Goal: Task Accomplishment & Management: Use online tool/utility

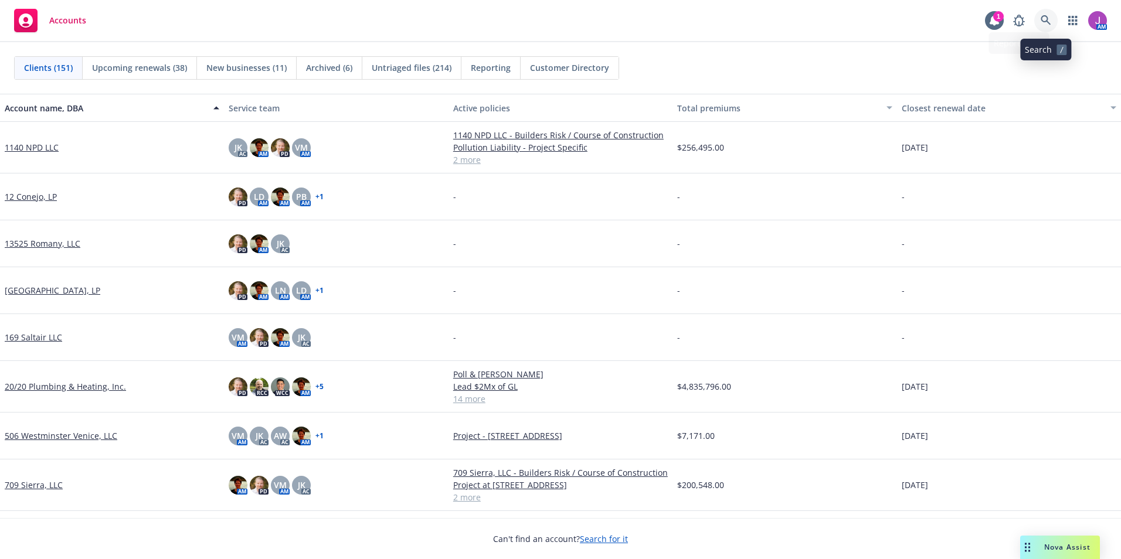
click at [1057, 15] on link at bounding box center [1045, 20] width 23 height 23
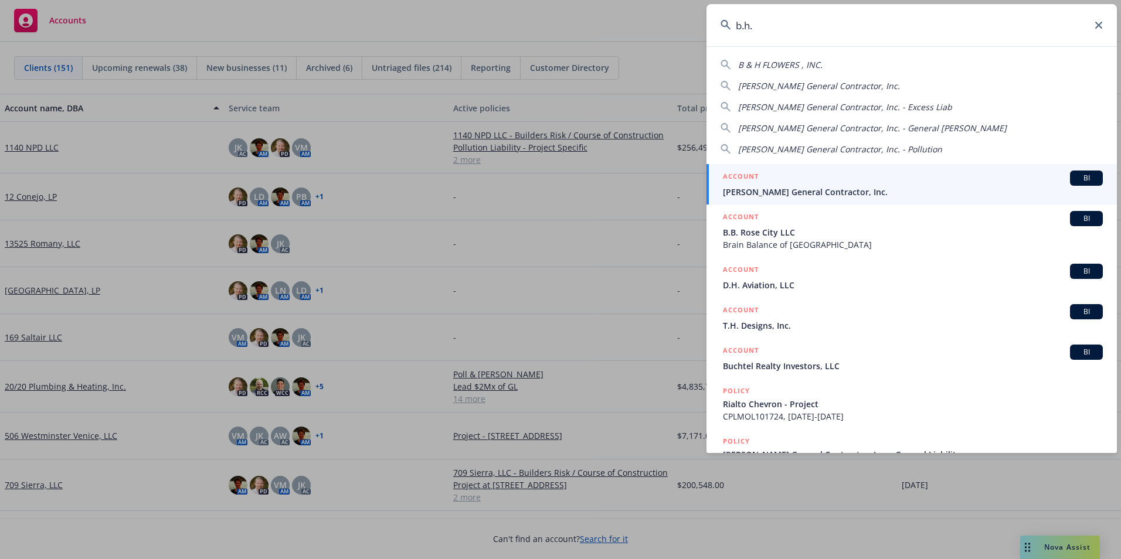
type input "b.h."
click at [774, 185] on div "ACCOUNT BI" at bounding box center [913, 178] width 380 height 15
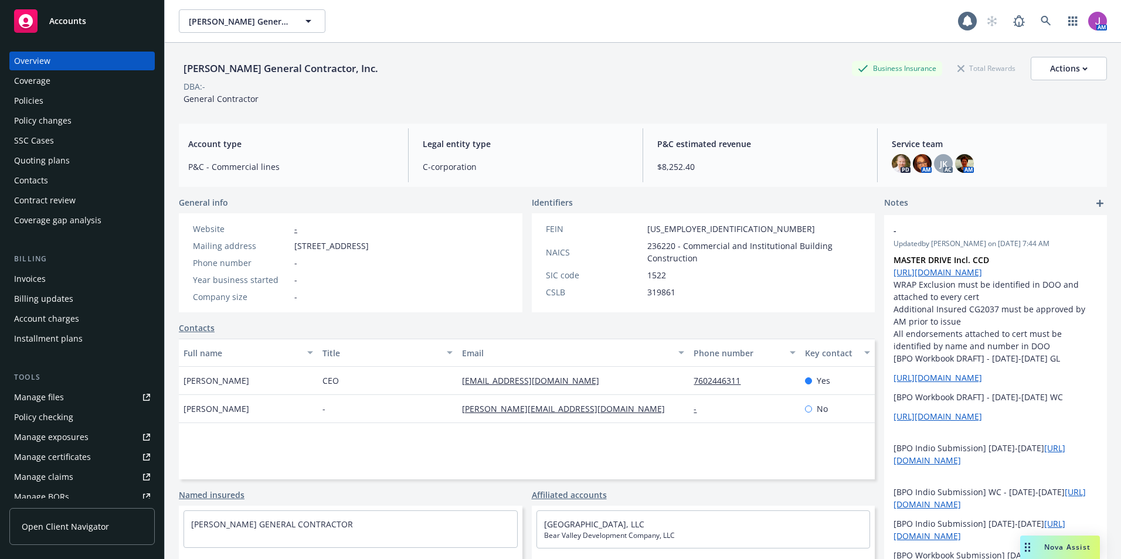
click at [40, 101] on div "Policies" at bounding box center [28, 100] width 29 height 19
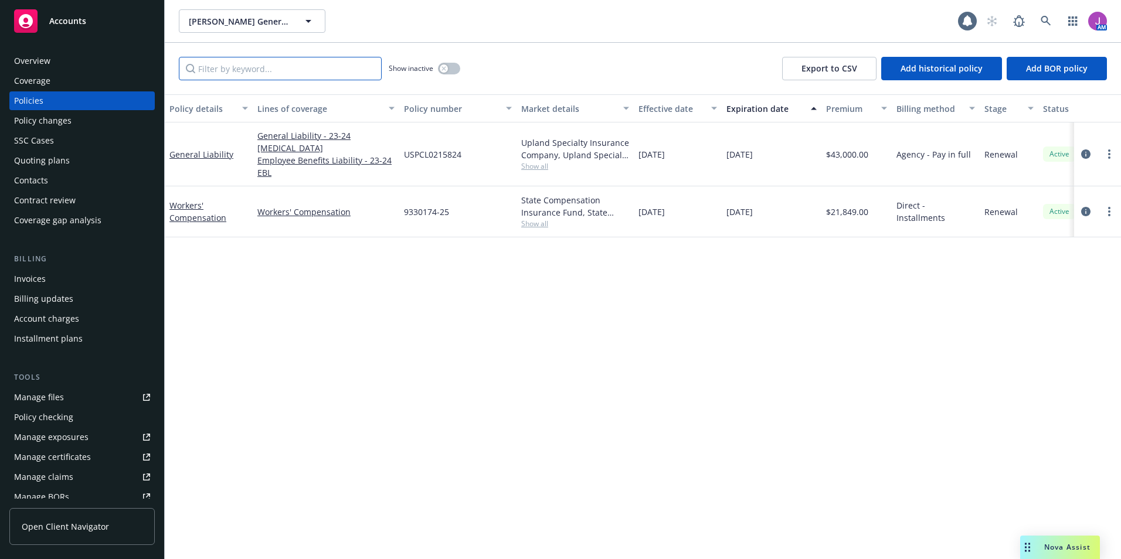
click at [224, 71] on input "Filter by keyword..." at bounding box center [280, 68] width 203 height 23
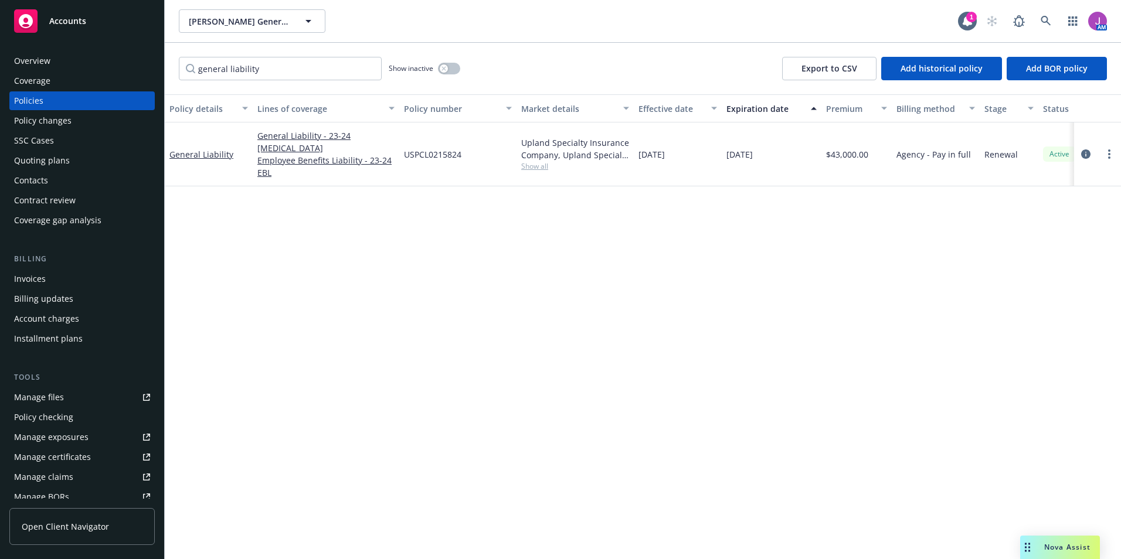
click at [453, 61] on div "Show inactive" at bounding box center [425, 68] width 72 height 23
click at [449, 65] on button "button" at bounding box center [449, 69] width 22 height 12
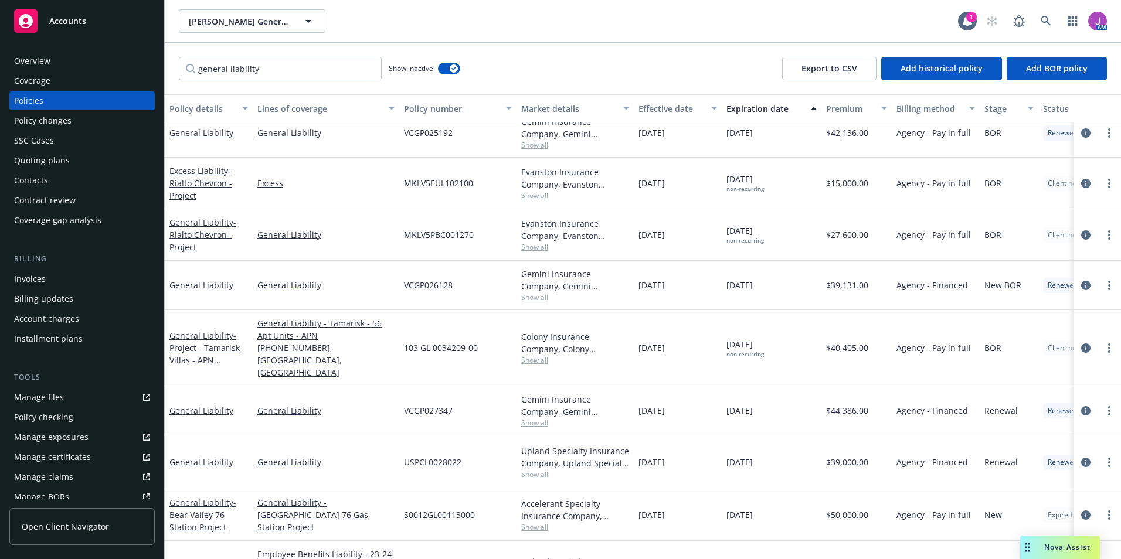
scroll to position [117, 0]
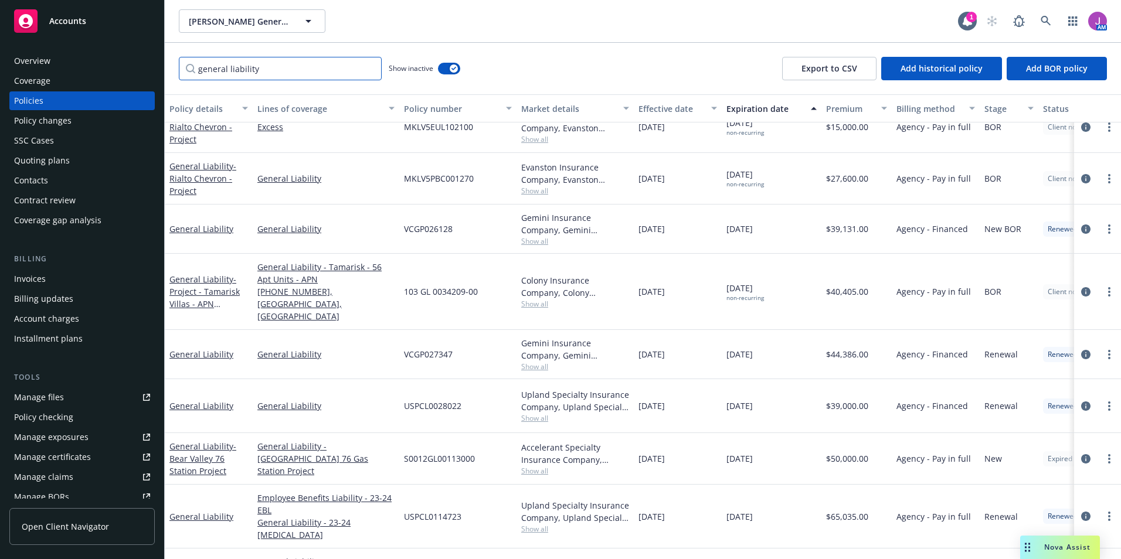
drag, startPoint x: 276, startPoint y: 72, endPoint x: 112, endPoint y: 56, distance: 164.9
click at [117, 63] on div "Accounts Overview Coverage Policies Policy changes SSC Cases Quoting plans Cont…" at bounding box center [560, 279] width 1121 height 559
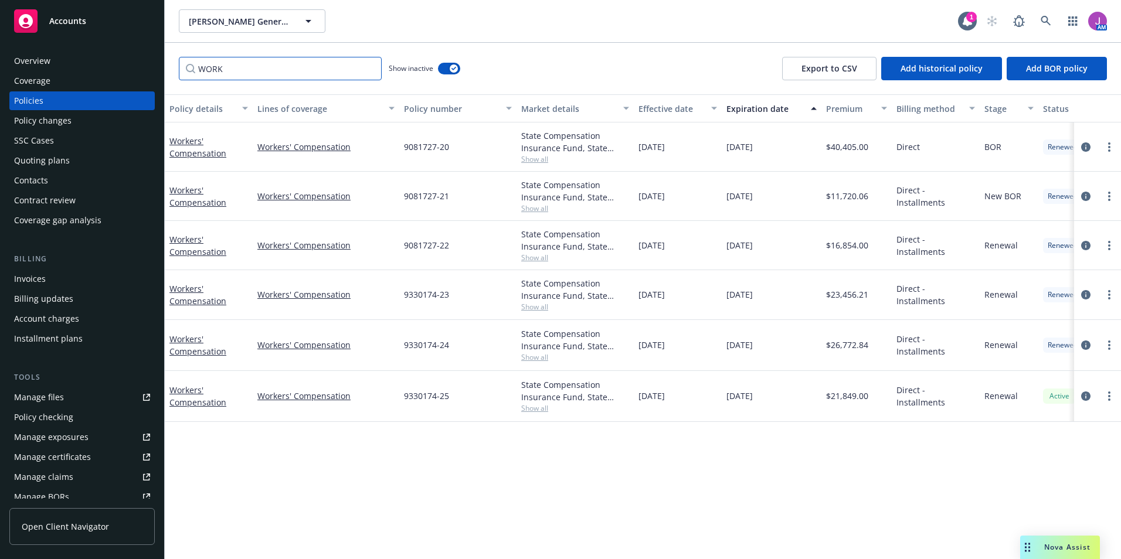
scroll to position [0, 0]
type input "WORK"
click at [444, 73] on button "button" at bounding box center [449, 69] width 22 height 12
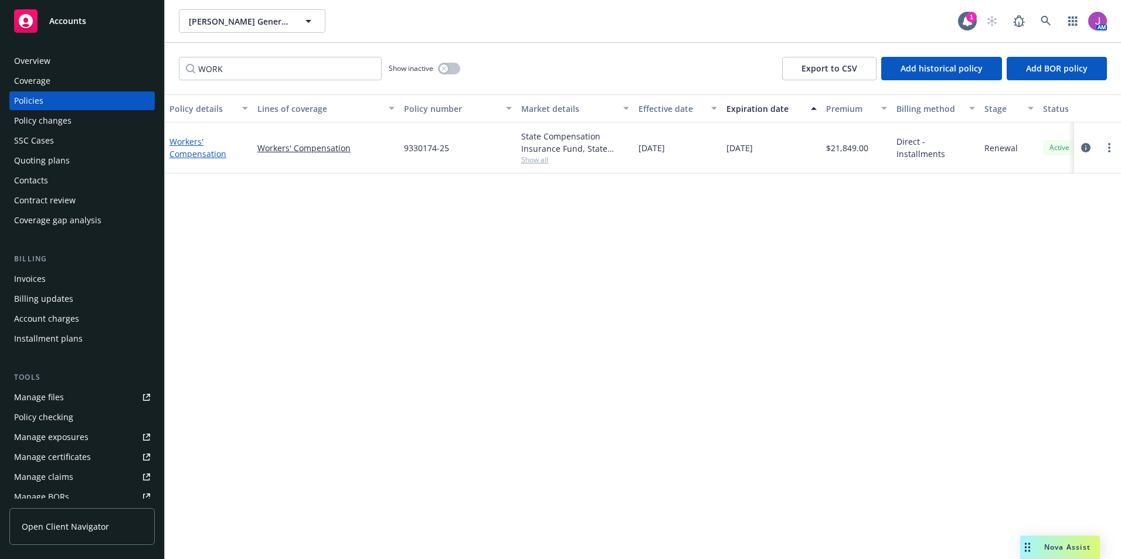
click at [195, 152] on link "Workers' Compensation" at bounding box center [197, 147] width 57 height 23
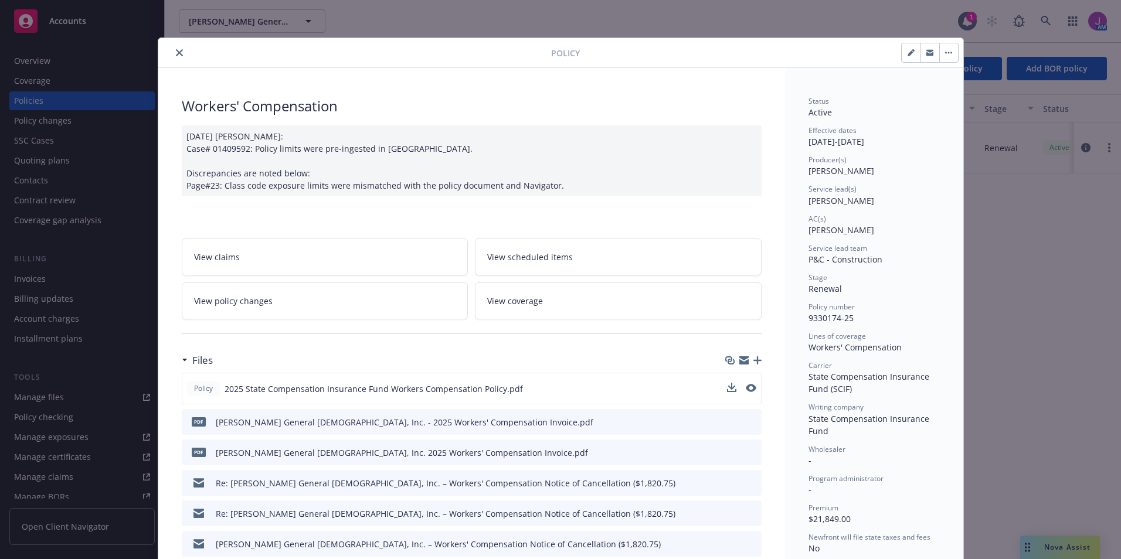
click at [740, 387] on div at bounding box center [741, 389] width 29 height 12
click at [748, 388] on icon "preview file" at bounding box center [750, 388] width 11 height 8
click at [176, 53] on icon "close" at bounding box center [179, 52] width 7 height 7
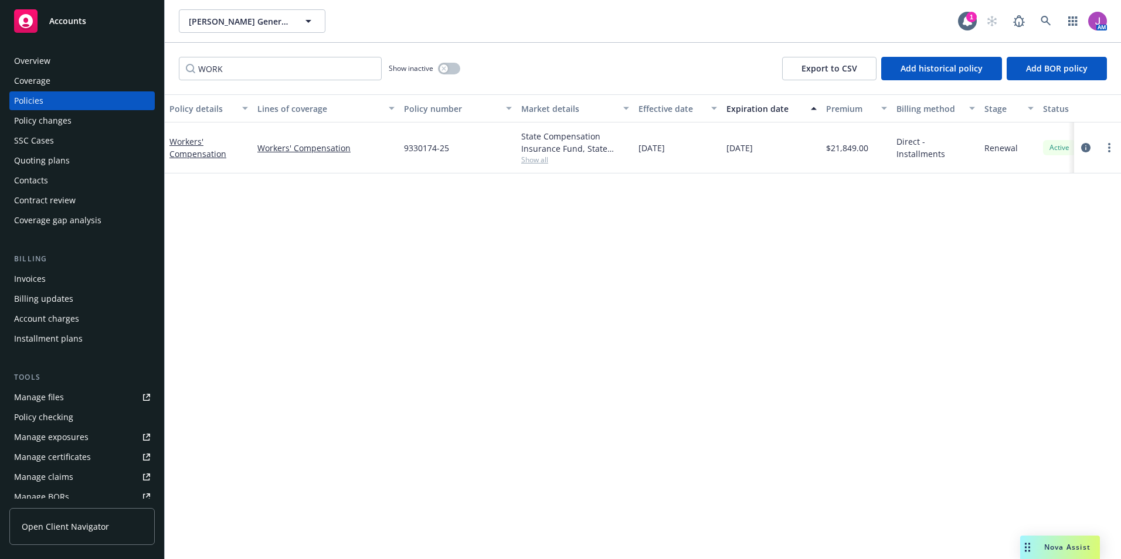
click at [40, 59] on div "Overview" at bounding box center [32, 61] width 36 height 19
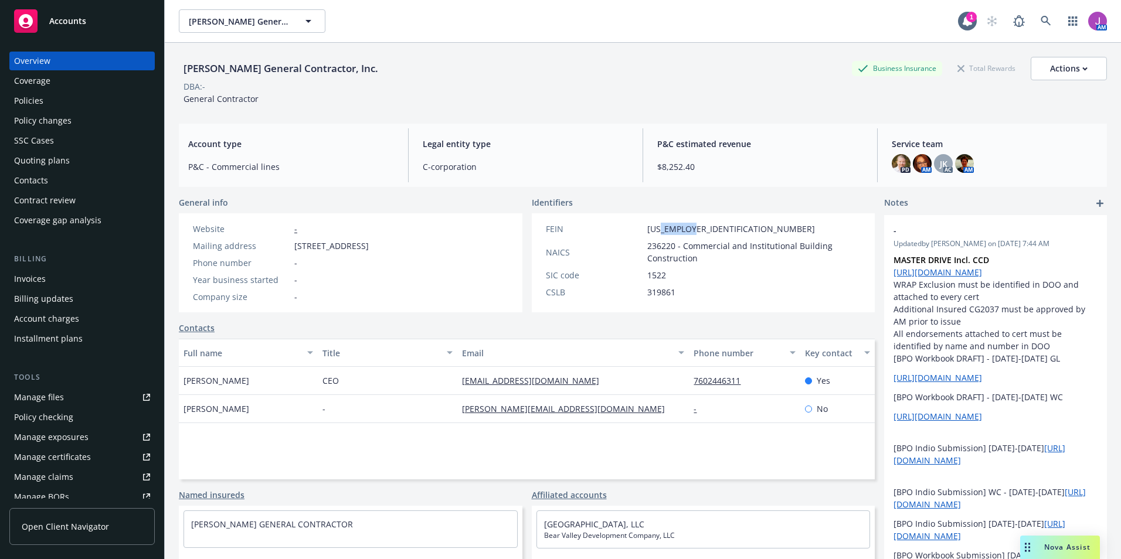
drag, startPoint x: 654, startPoint y: 229, endPoint x: 724, endPoint y: 231, distance: 69.8
click at [724, 231] on div "FEIN 95-3797517" at bounding box center [703, 229] width 325 height 12
copy span "3797517"
click at [46, 399] on div "Manage files" at bounding box center [39, 397] width 50 height 19
click at [79, 102] on div "Policies" at bounding box center [82, 100] width 136 height 19
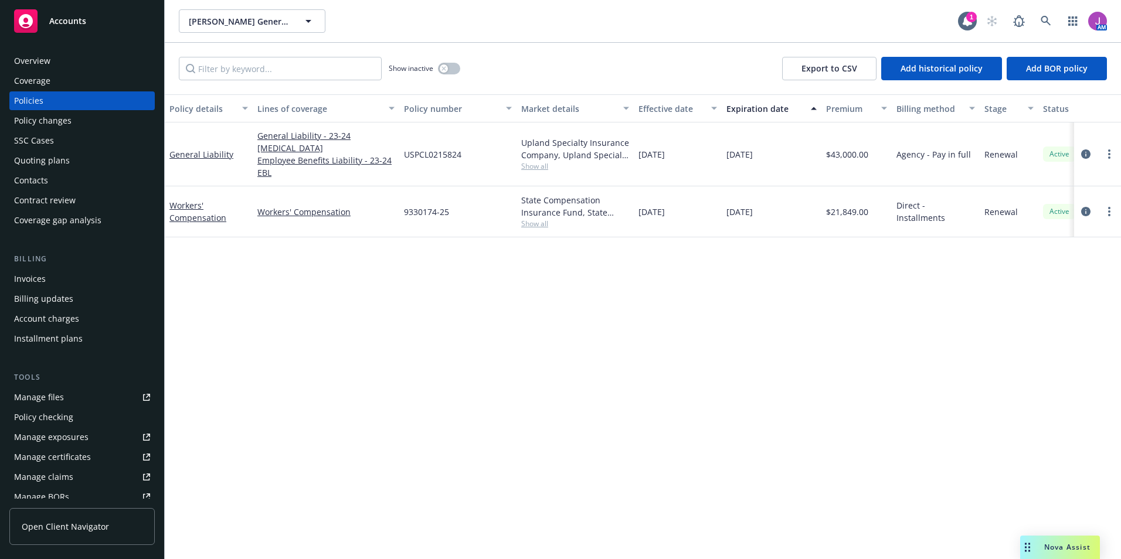
click at [63, 87] on div "Coverage" at bounding box center [82, 81] width 136 height 19
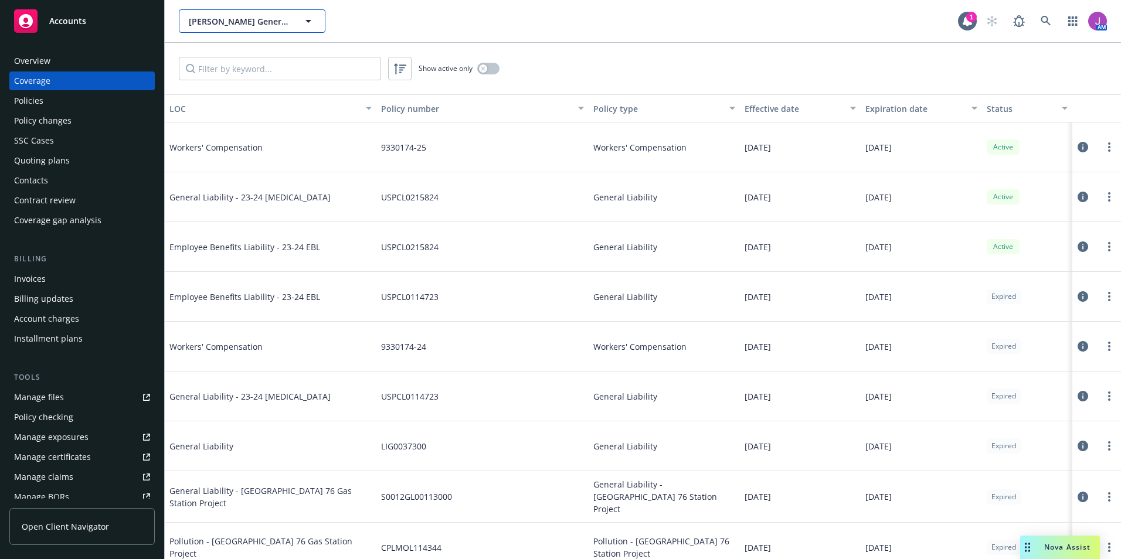
click at [239, 28] on button "B.H. Murphy General Contractor, Inc." at bounding box center [252, 20] width 147 height 23
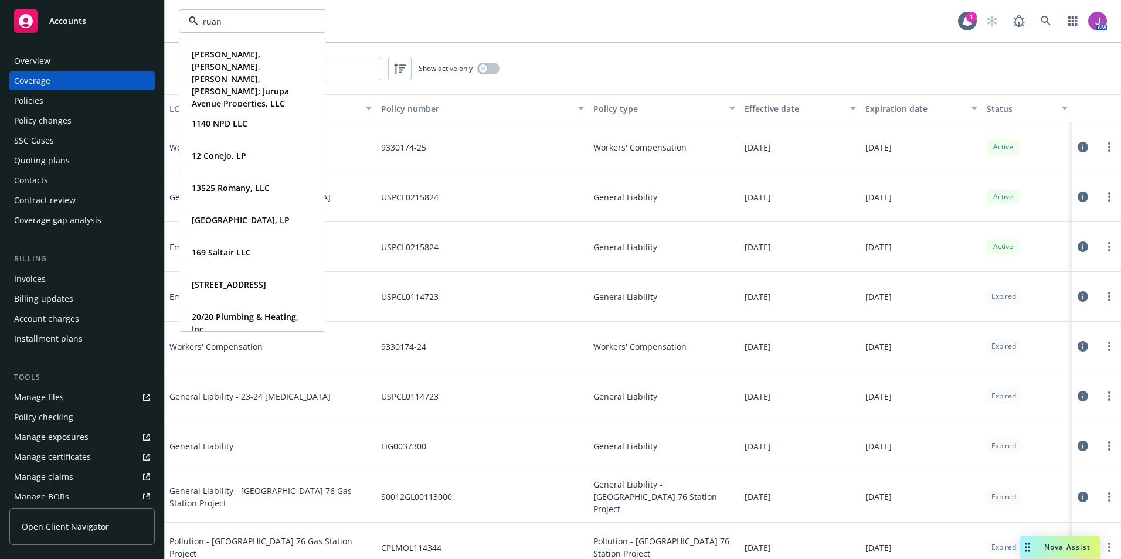
type input "ruane"
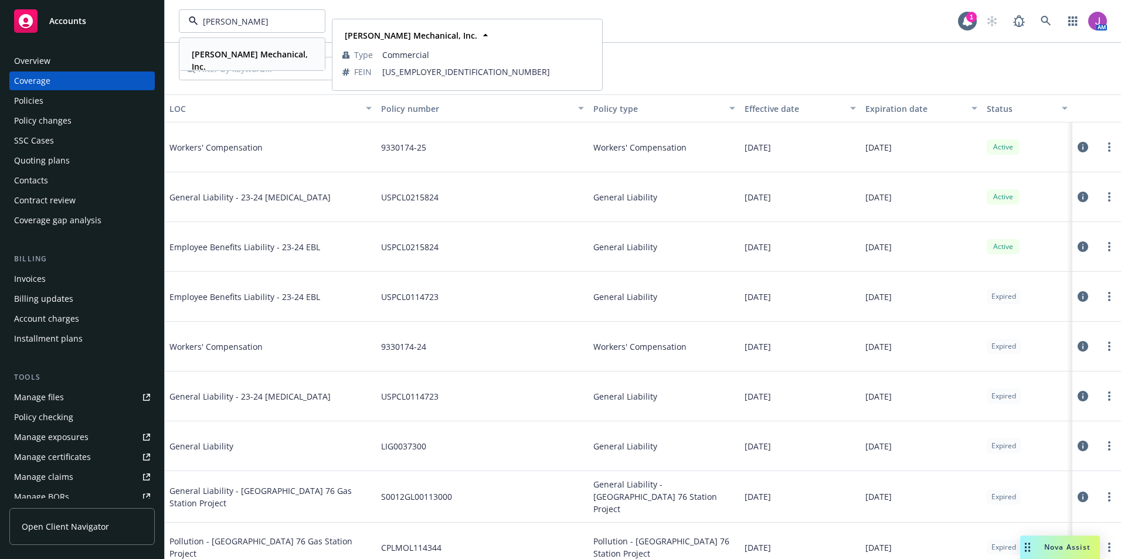
click at [227, 53] on strong "Ruane Mechanical, Inc." at bounding box center [250, 60] width 116 height 23
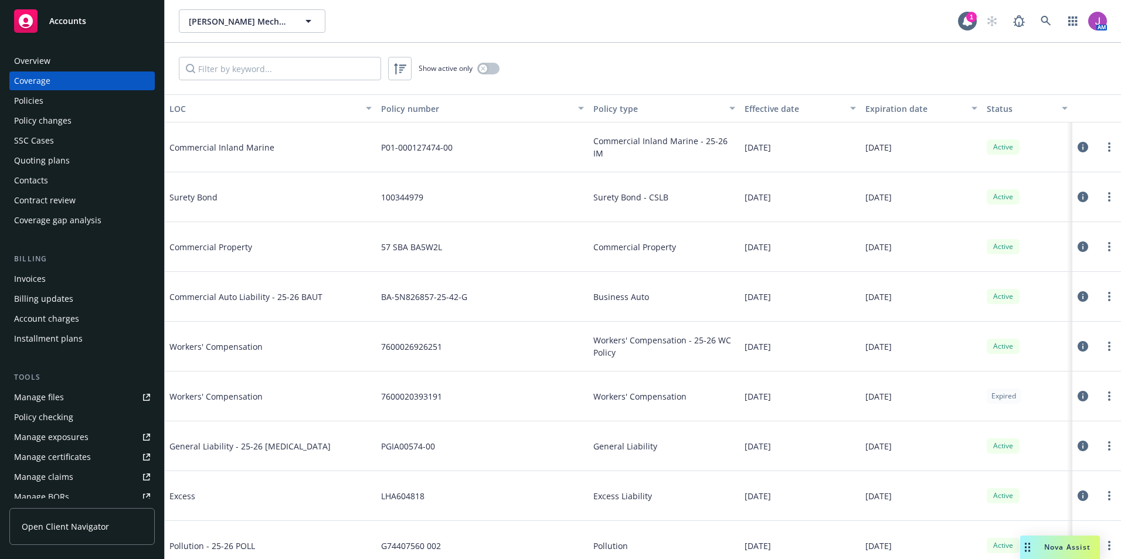
click at [45, 86] on div "Coverage" at bounding box center [32, 81] width 36 height 19
click at [42, 101] on div "Policies" at bounding box center [28, 100] width 29 height 19
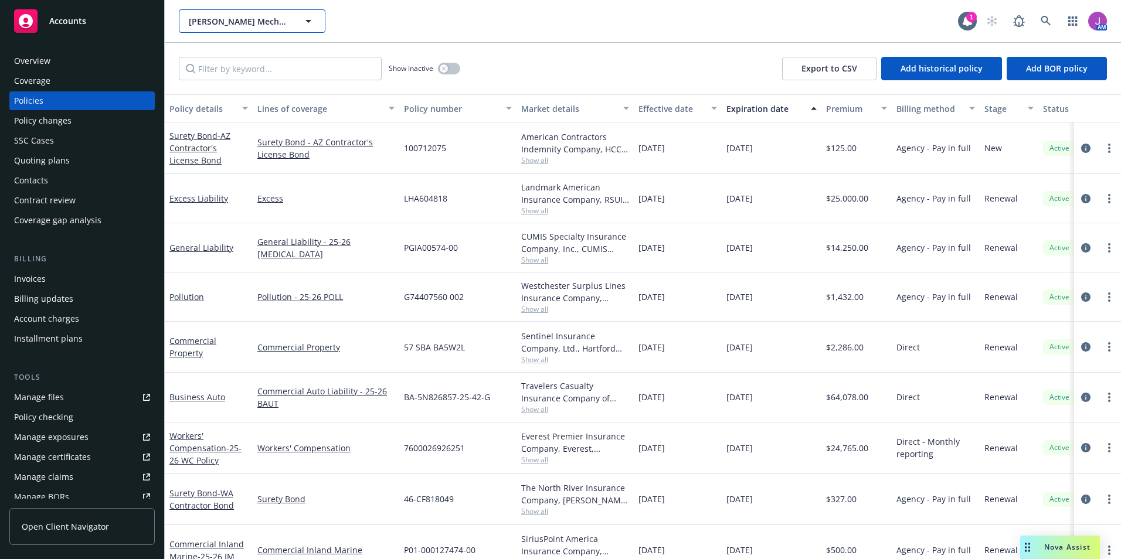
click at [229, 21] on span "Ruane Mechanical, Inc." at bounding box center [239, 21] width 101 height 12
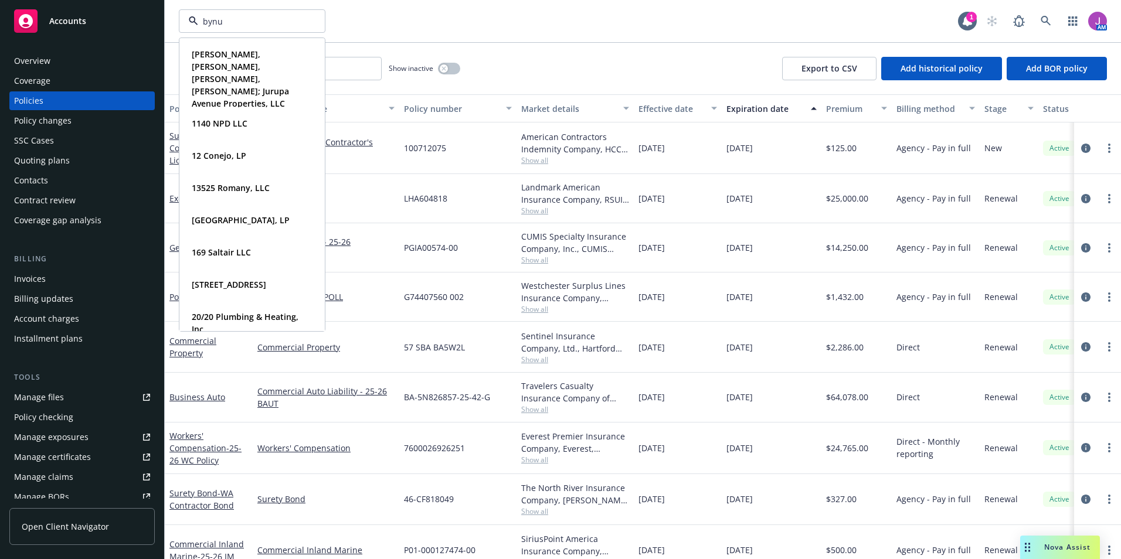
type input "bynum"
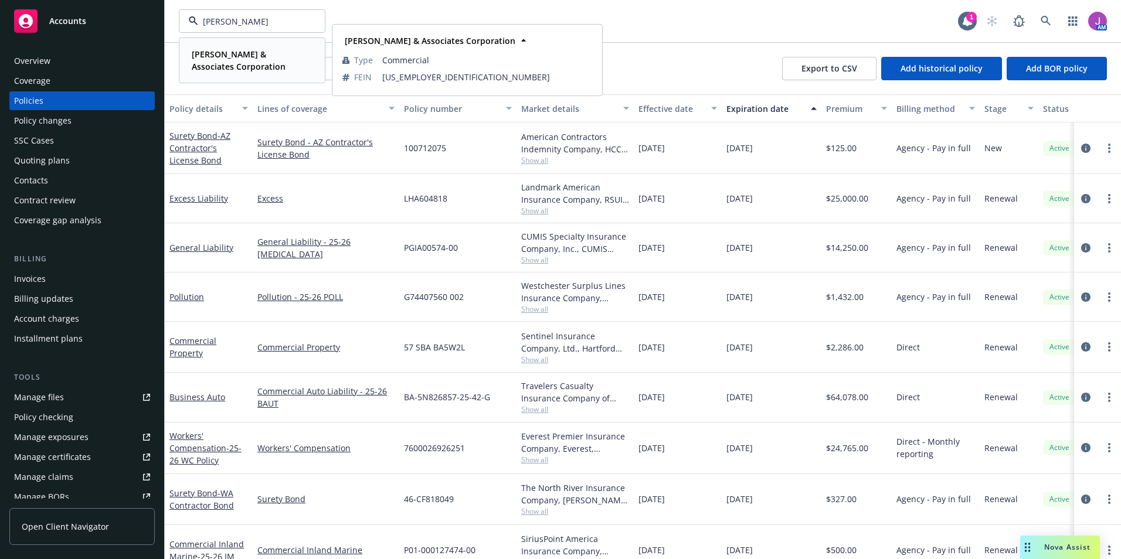
click at [260, 60] on span "Bynum & Associates Corporation" at bounding box center [251, 60] width 118 height 25
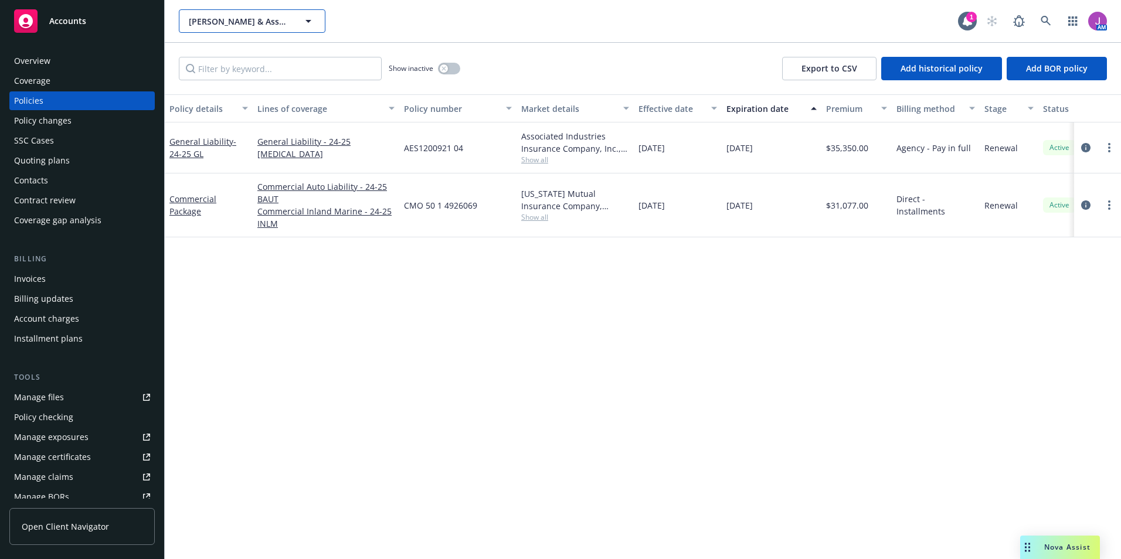
click at [239, 19] on span "Bynum & Associates Corporation" at bounding box center [239, 21] width 101 height 12
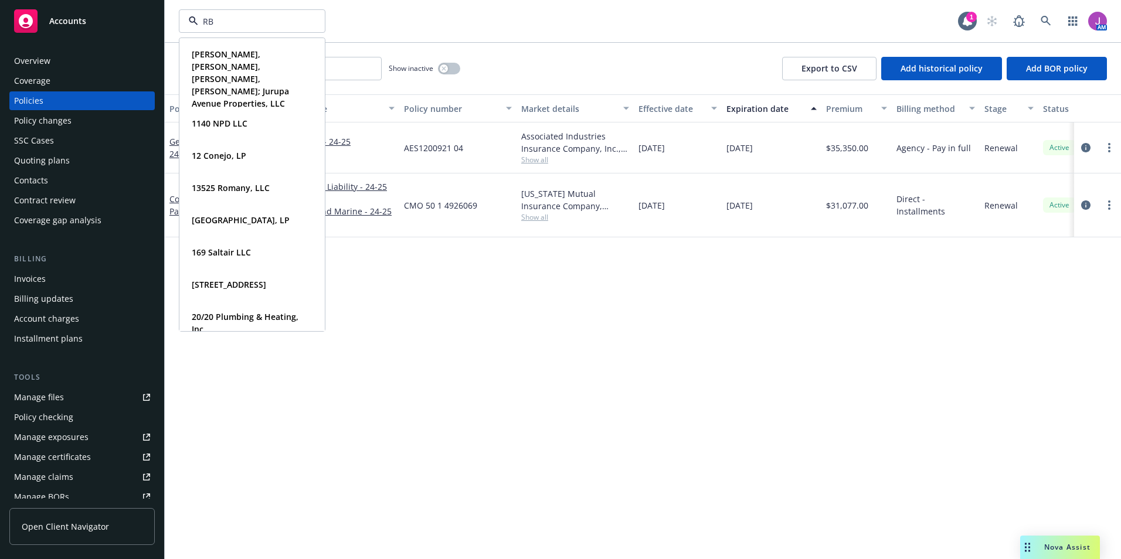
type input "RBT"
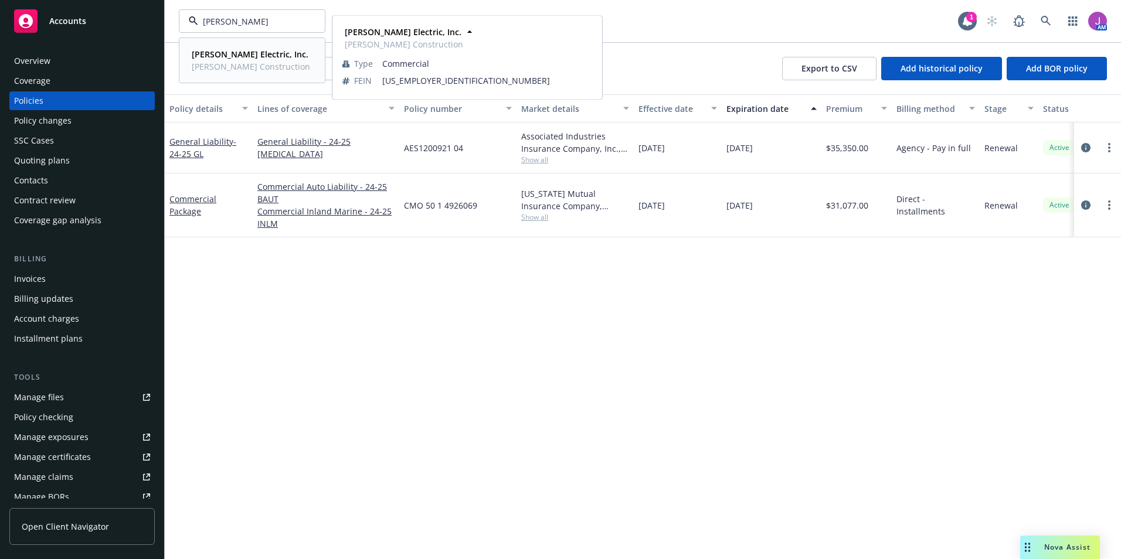
click at [233, 51] on strong "RBT Electric, Inc." at bounding box center [250, 54] width 117 height 11
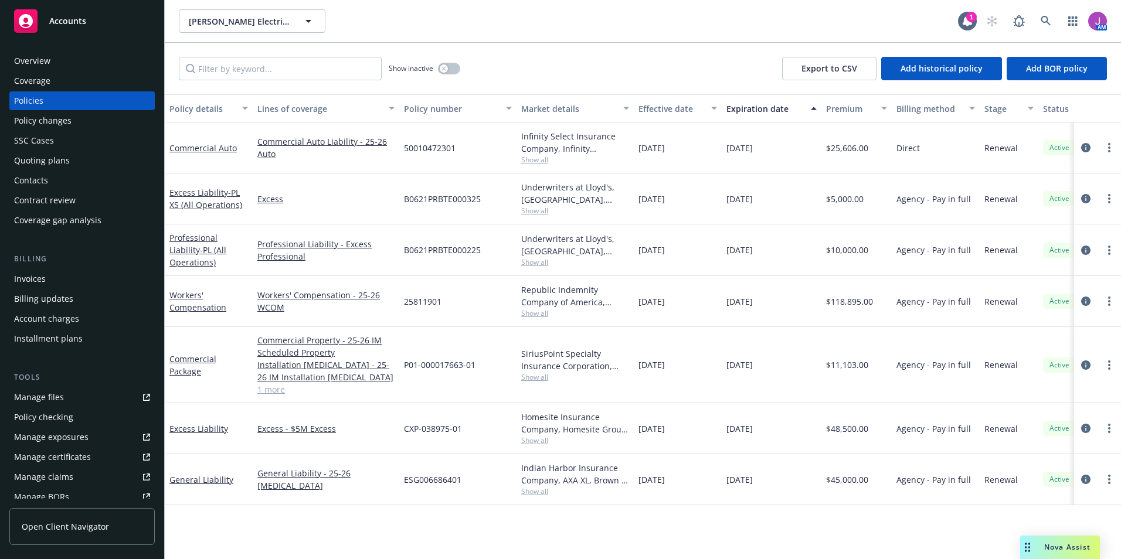
click at [60, 394] on div "Manage files" at bounding box center [39, 397] width 50 height 19
click at [216, 21] on span "RBT Electric, Inc." at bounding box center [239, 21] width 101 height 12
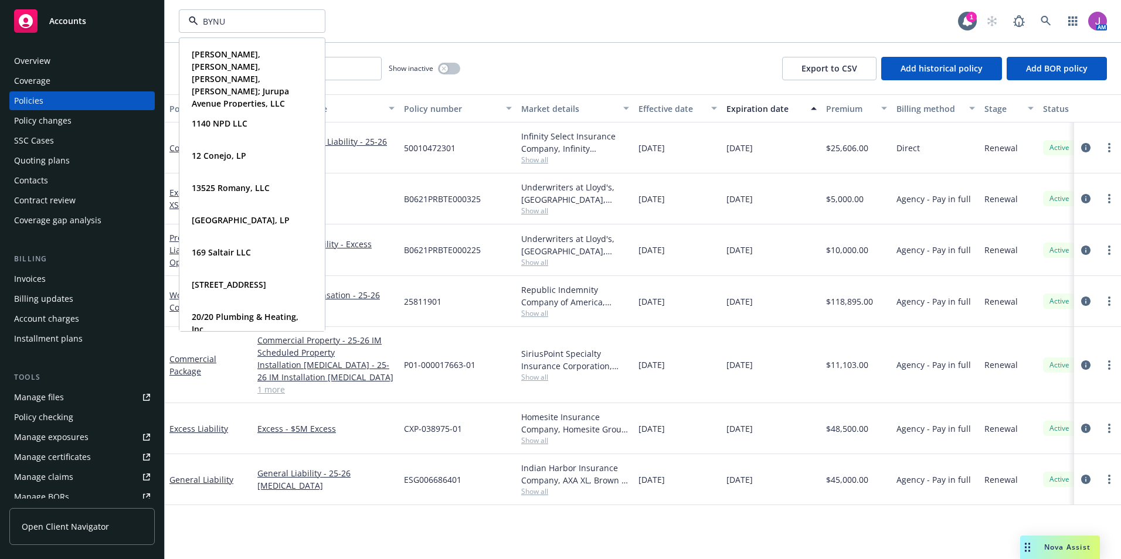
type input "BYNUM"
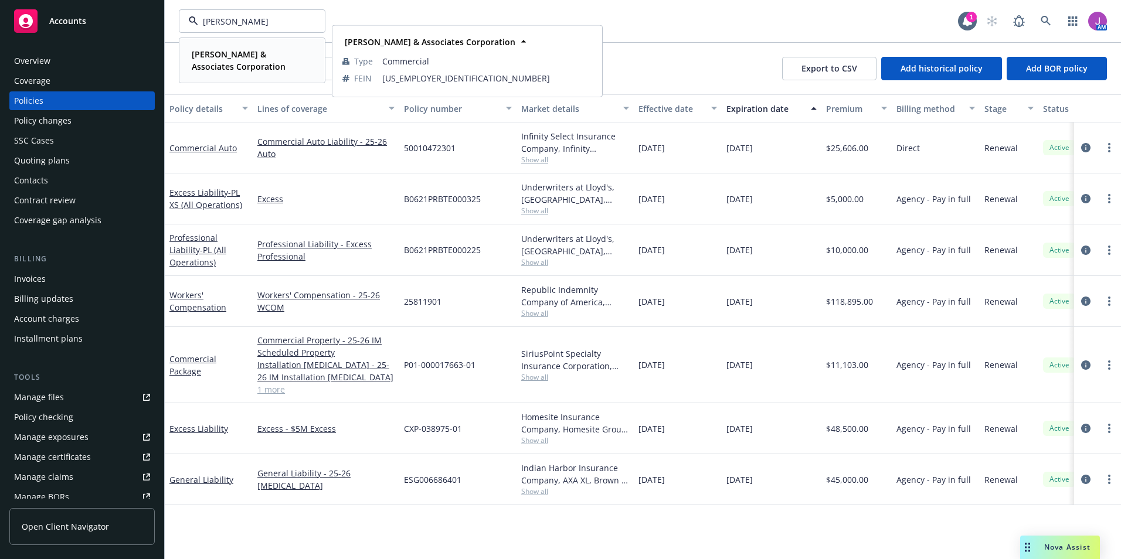
click at [219, 65] on strong "Bynum & Associates Corporation" at bounding box center [239, 60] width 94 height 23
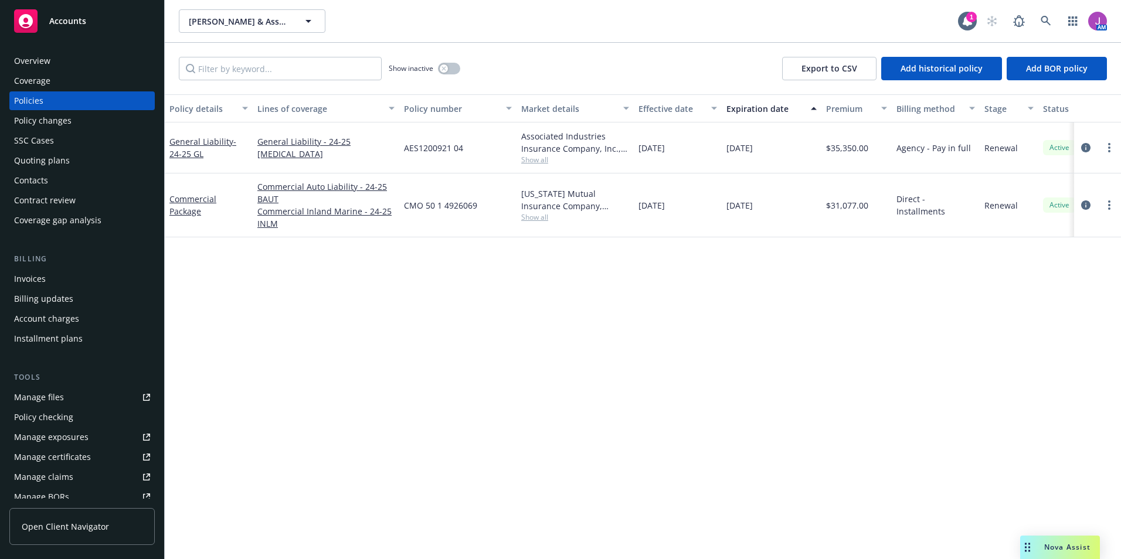
click at [46, 403] on div "Manage files" at bounding box center [39, 397] width 50 height 19
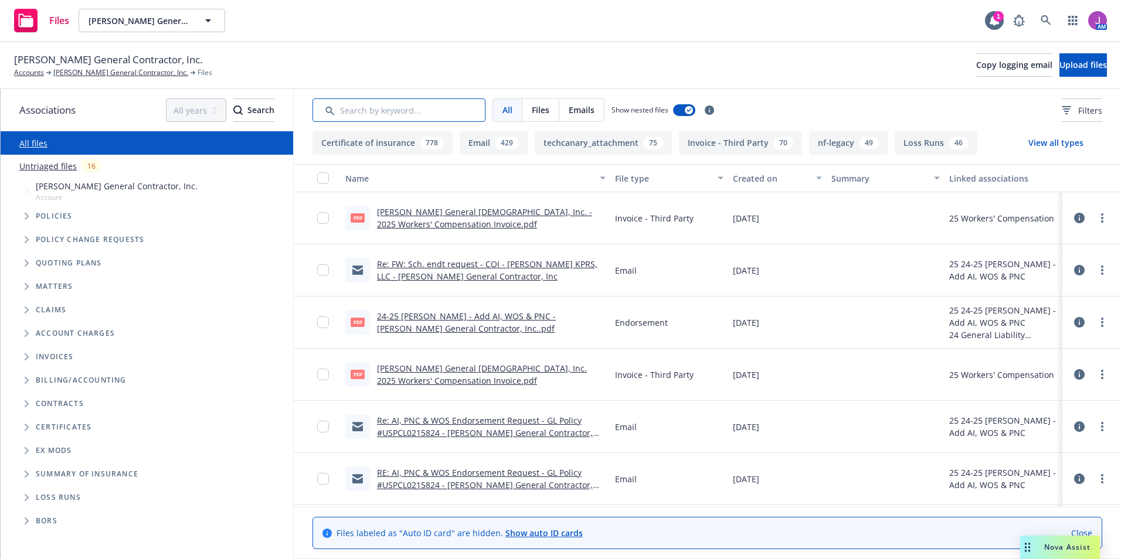
click at [363, 116] on input "Search by keyword..." at bounding box center [399, 110] width 173 height 23
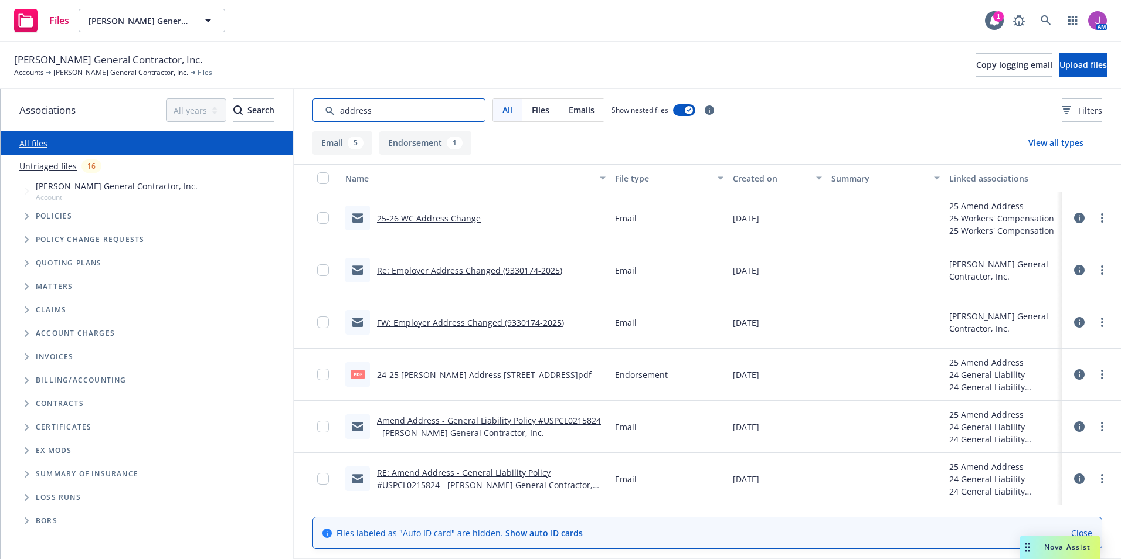
type input "address"
click at [419, 219] on link "25-26 WC Address Change" at bounding box center [429, 218] width 104 height 11
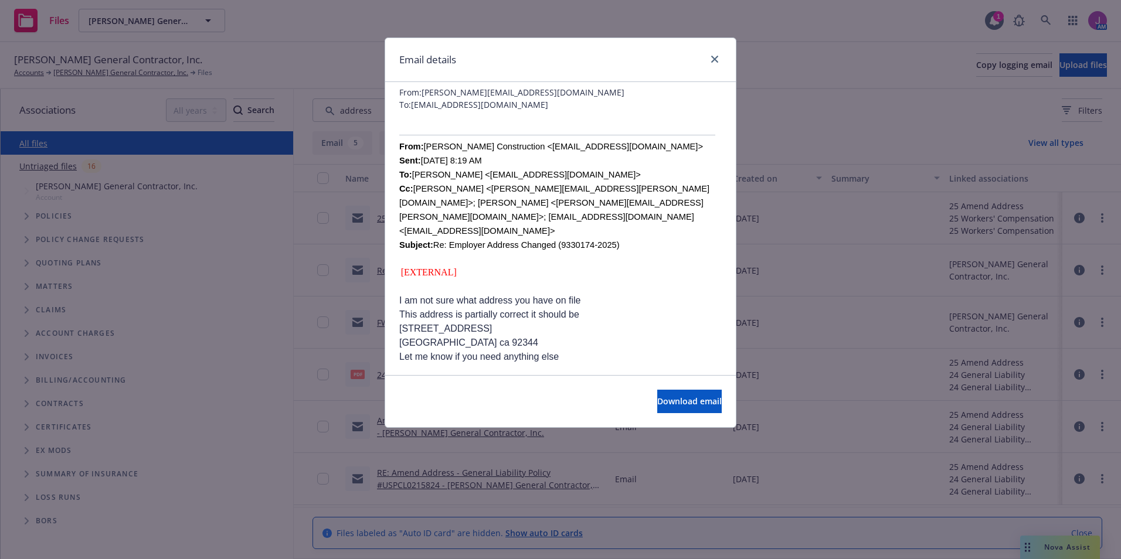
scroll to position [59, 0]
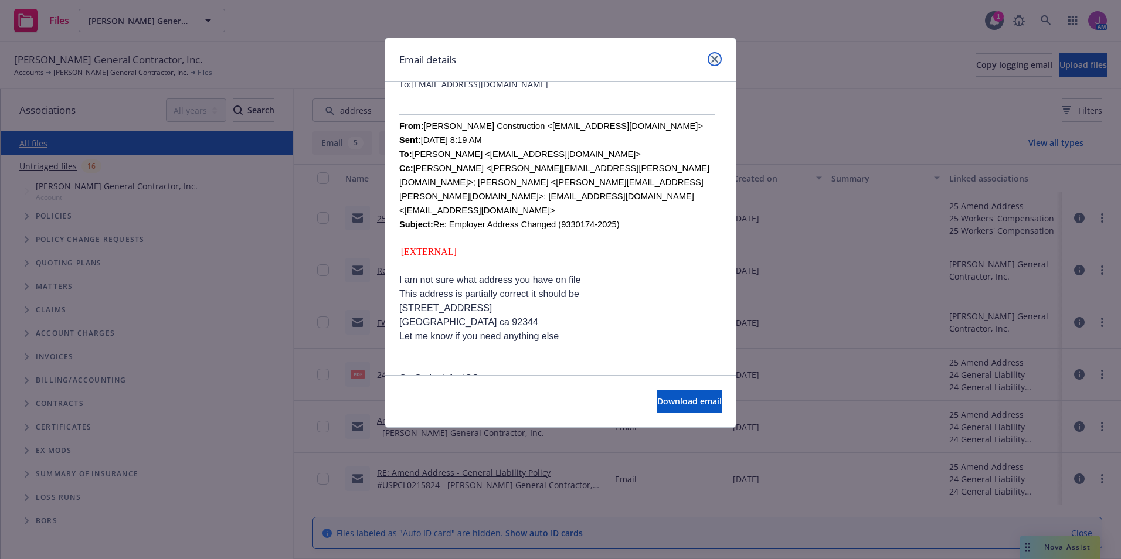
click at [715, 59] on icon "close" at bounding box center [714, 59] width 7 height 7
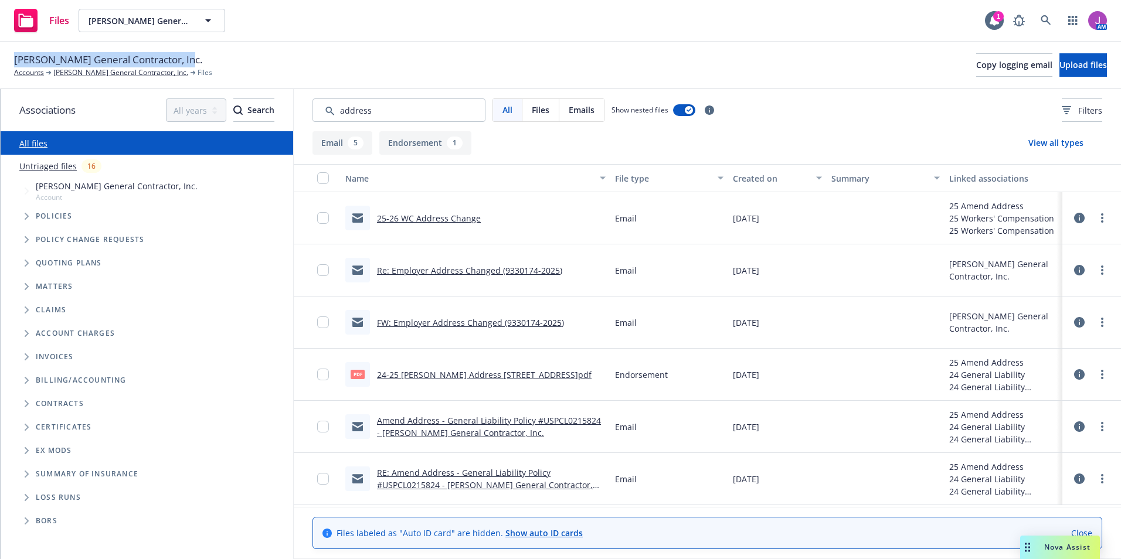
drag, startPoint x: 8, startPoint y: 59, endPoint x: 193, endPoint y: 52, distance: 185.4
click at [193, 52] on div "B.H. Murphy General Contractor, Inc. Accounts B.H. Murphy General Contractor, I…" at bounding box center [560, 65] width 1121 height 47
copy span "B.H. Murphy General Contractor, Inc."
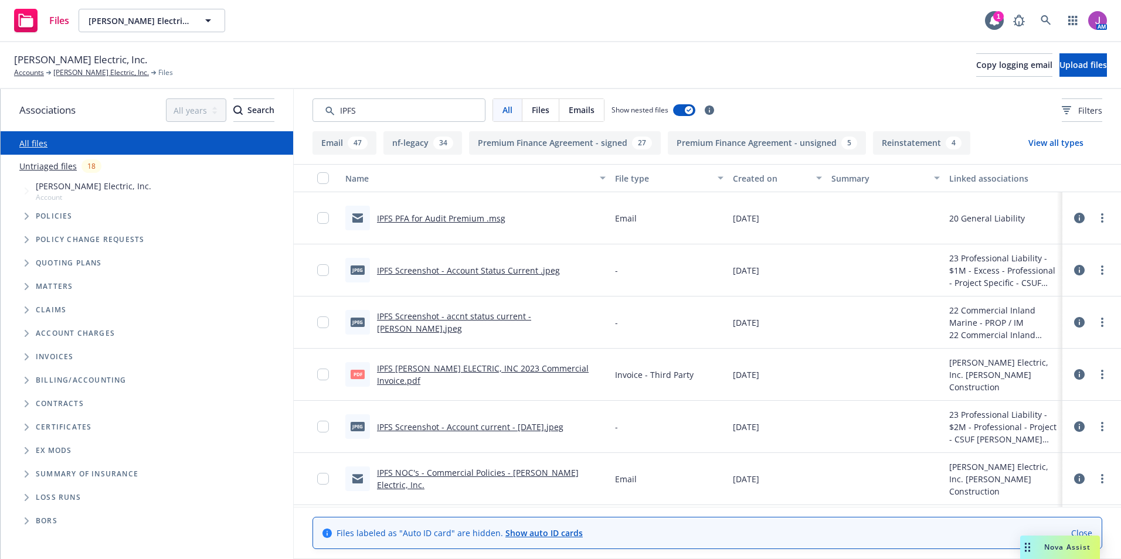
type input "IPFS"
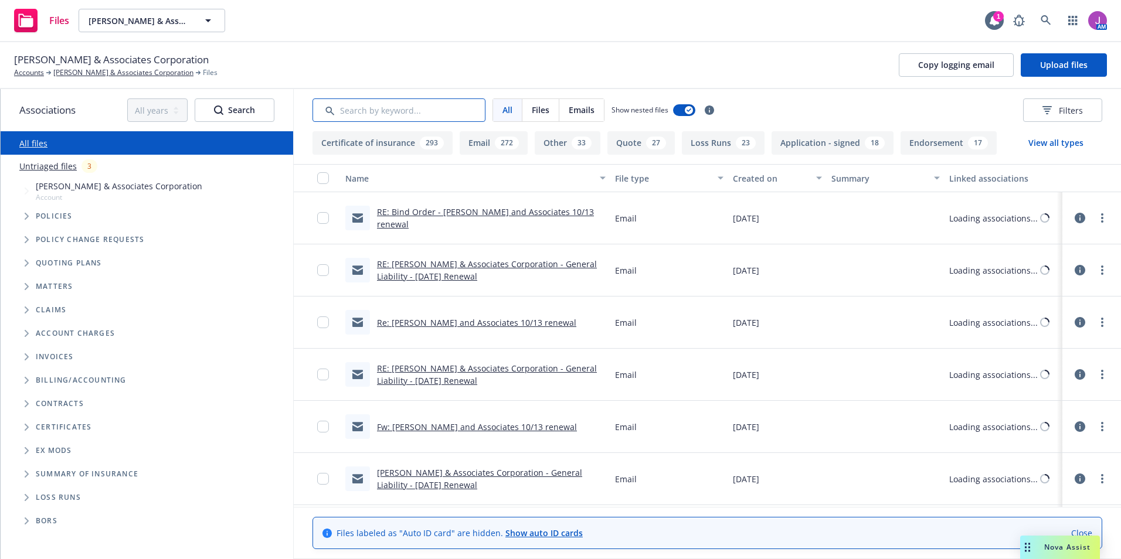
click at [382, 111] on input "Search by keyword..." at bounding box center [399, 110] width 173 height 23
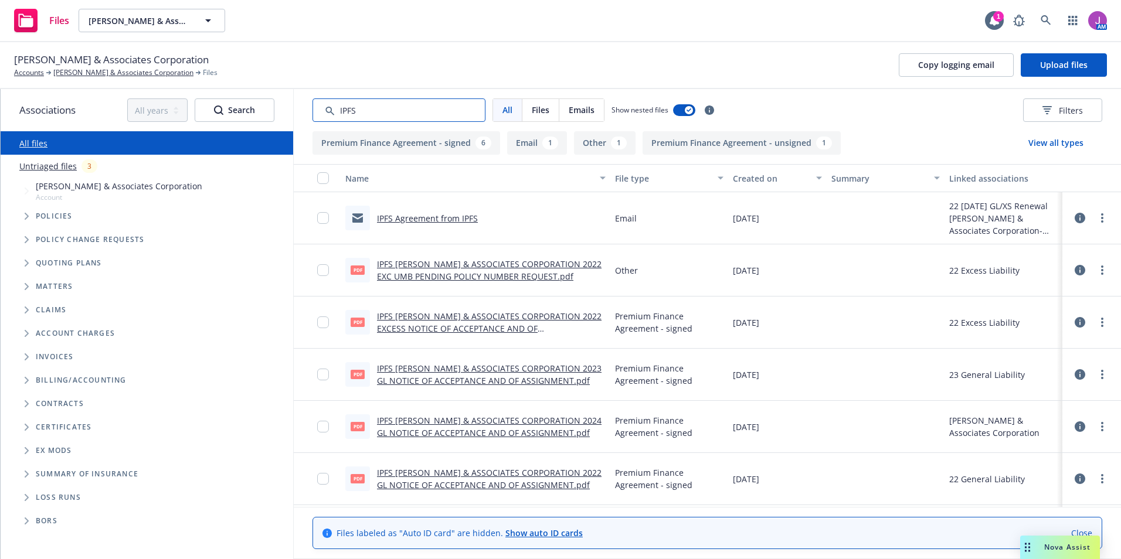
type input "IPFS"
click at [431, 215] on link "IPFS Agreement from IPFS" at bounding box center [427, 218] width 101 height 11
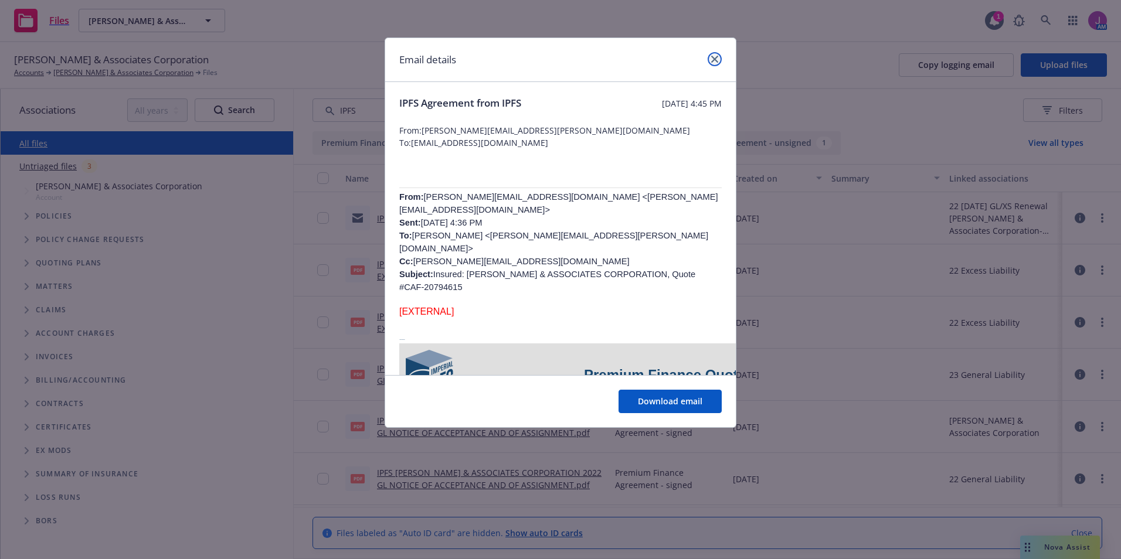
click at [715, 56] on icon "close" at bounding box center [714, 59] width 7 height 7
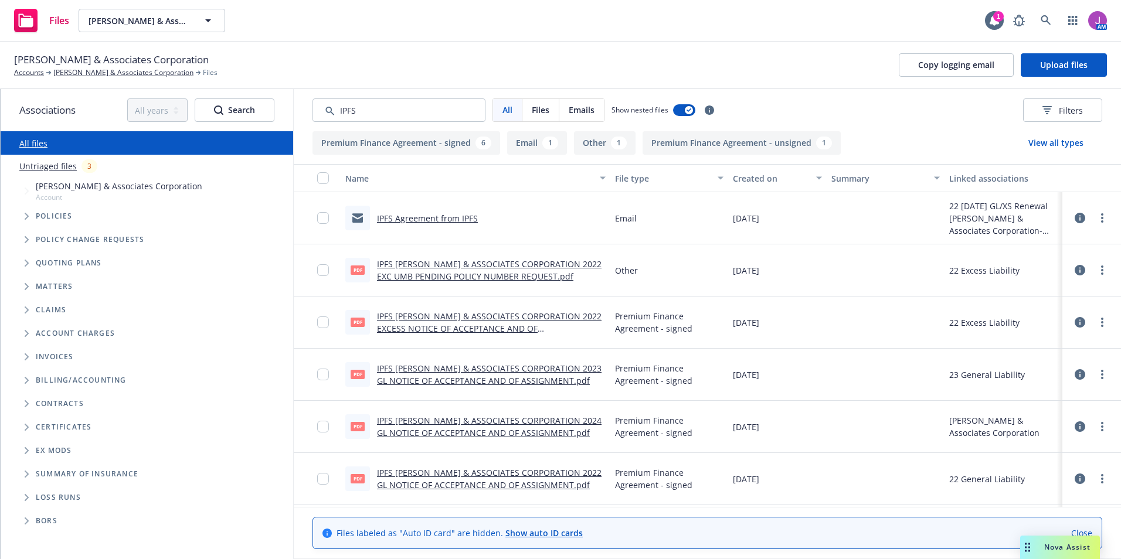
click at [466, 261] on link "IPFS [PERSON_NAME] & ASSOCIATES CORPORATION 2022 EXC UMB PENDING POLICY NUMBER …" at bounding box center [489, 270] width 225 height 23
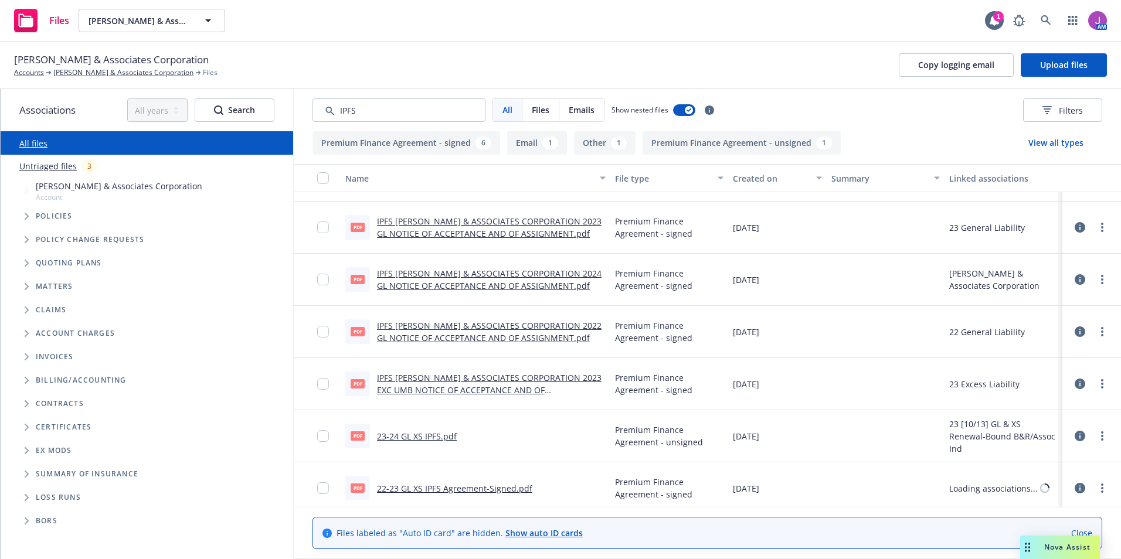
scroll to position [150, 0]
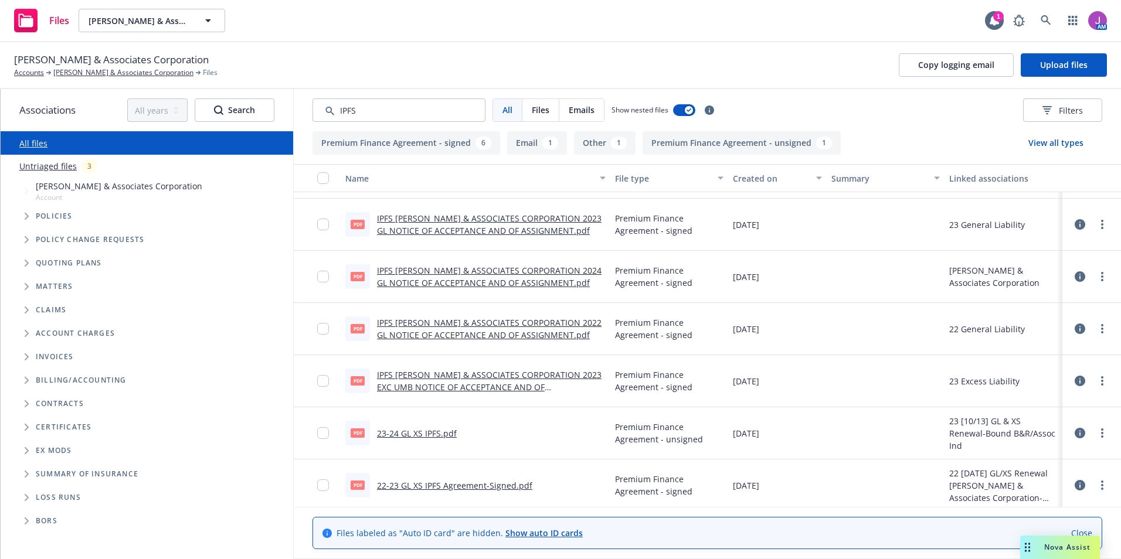
click at [401, 433] on link "23-24 GL XS IPFS.pdf" at bounding box center [417, 433] width 80 height 11
click at [136, 69] on link "[PERSON_NAME] & Associates Corporation" at bounding box center [123, 72] width 140 height 11
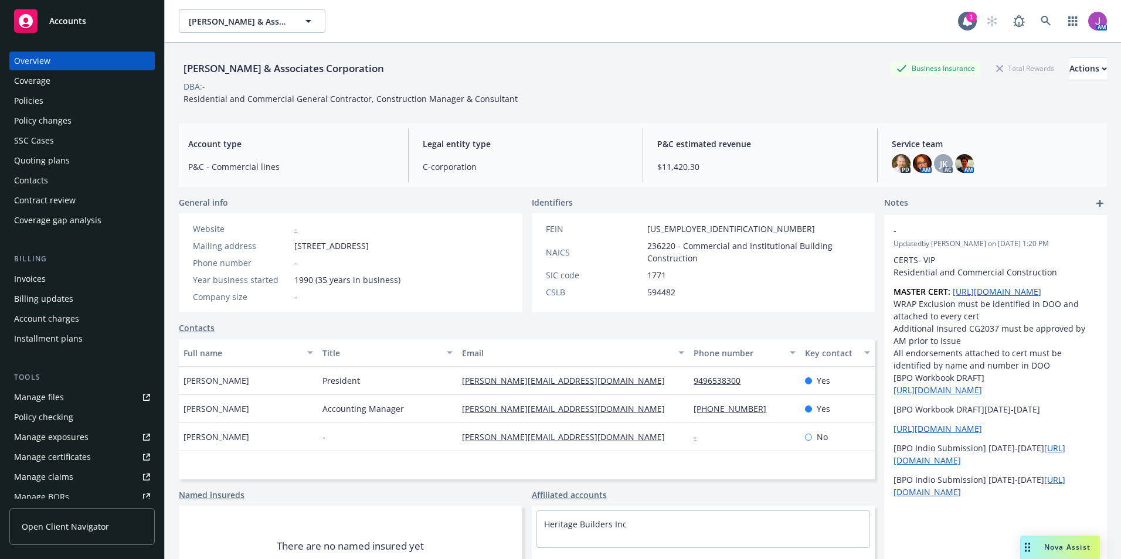
click at [40, 154] on div "Quoting plans" at bounding box center [42, 160] width 56 height 19
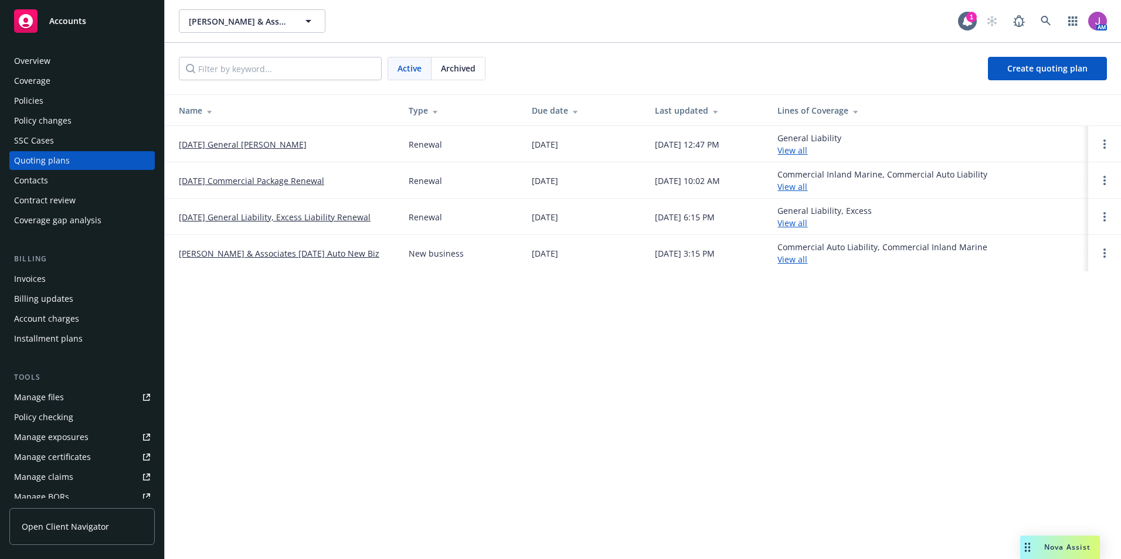
click at [240, 216] on link "10/13/24 General Liability, Excess Liability Renewal" at bounding box center [275, 217] width 192 height 12
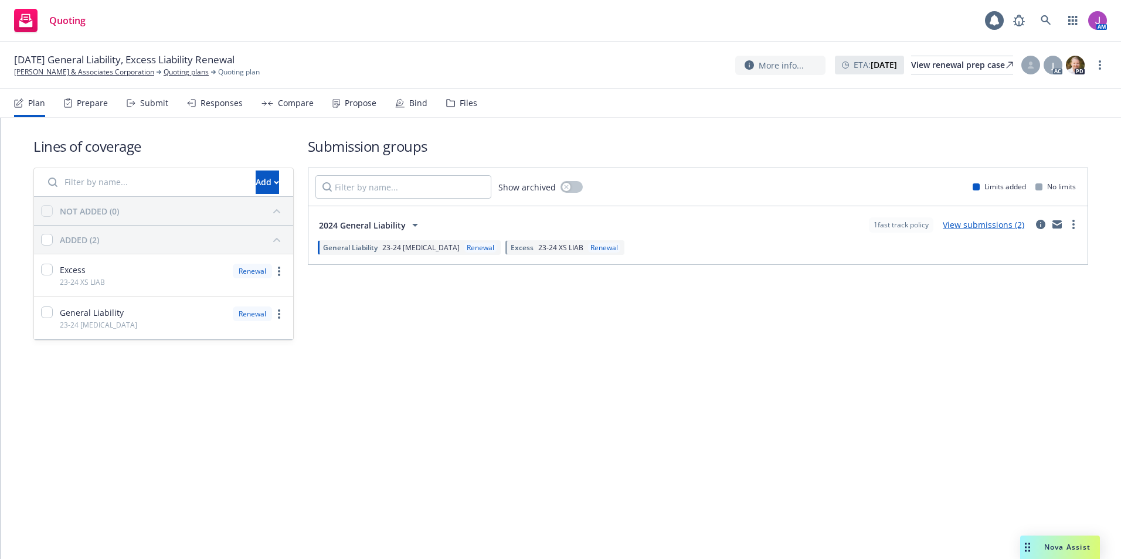
click at [460, 100] on div "Files" at bounding box center [469, 103] width 18 height 9
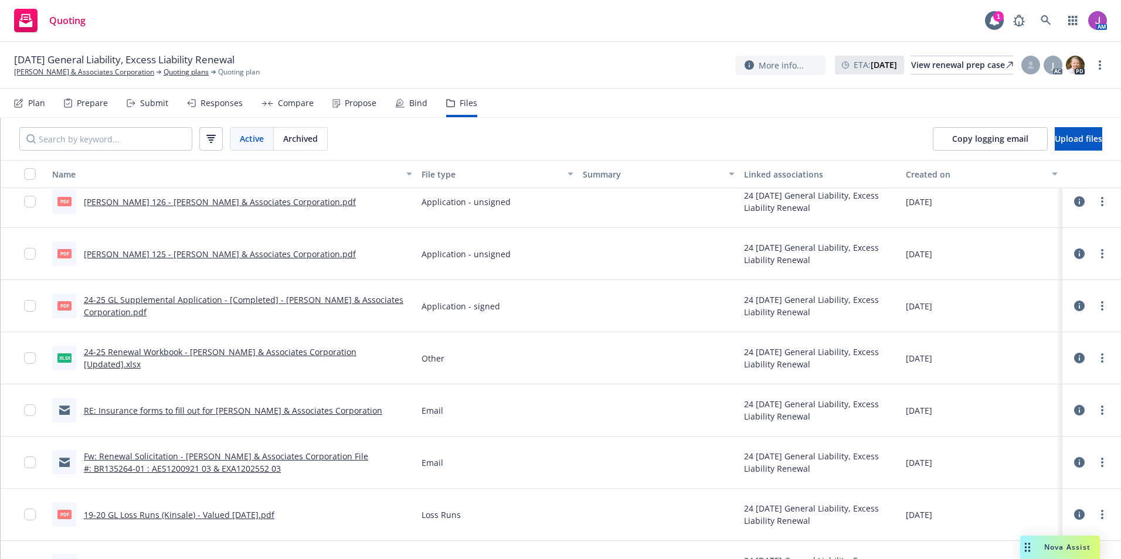
scroll to position [1290, 0]
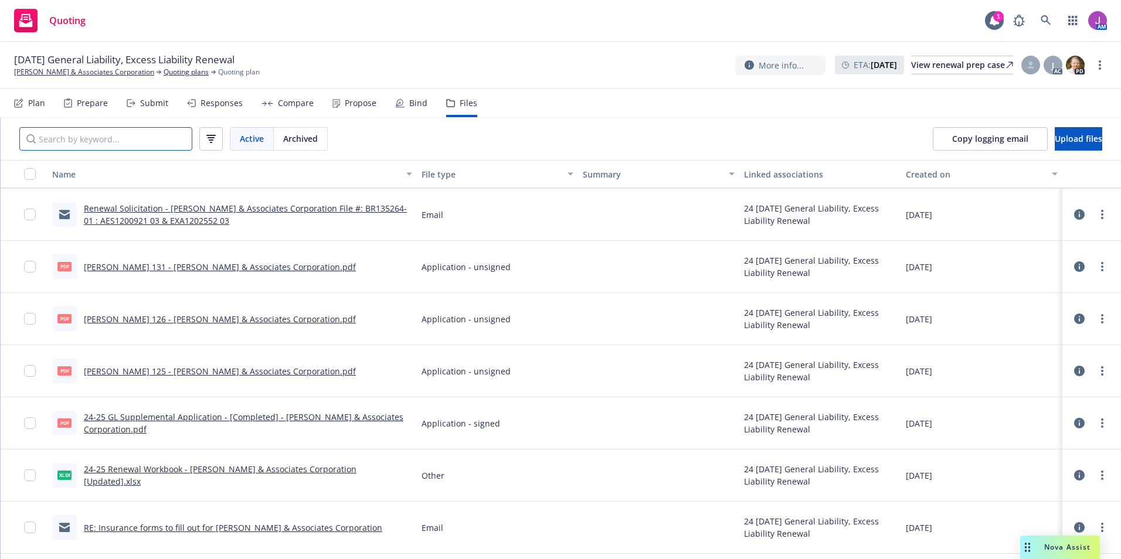
click at [140, 136] on input "Search by keyword..." at bounding box center [105, 138] width 173 height 23
type input "IPFS"
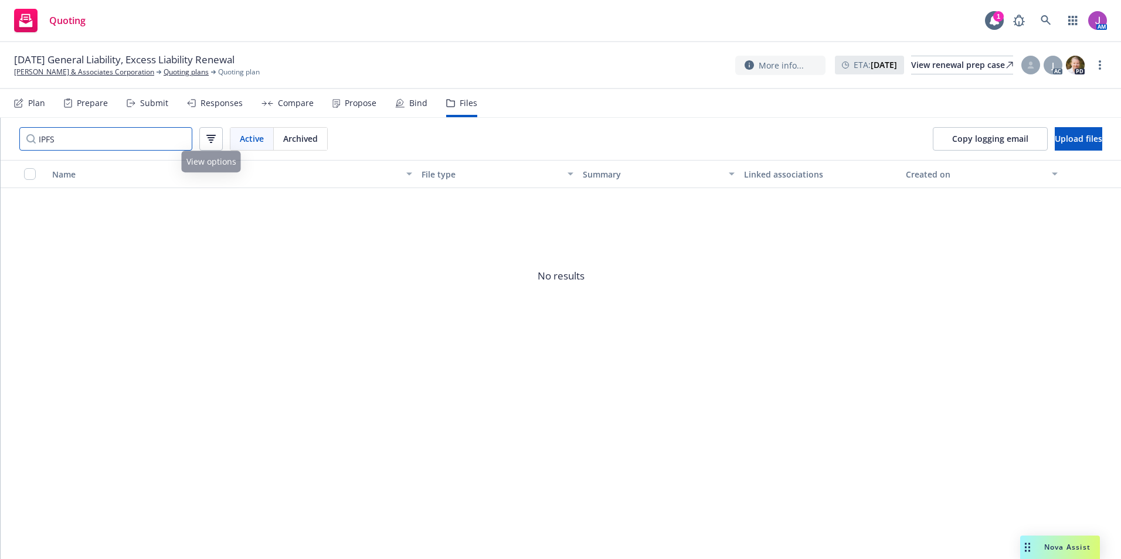
drag, startPoint x: 6, startPoint y: 125, endPoint x: -33, endPoint y: 120, distance: 39.6
click at [0, 120] on html "Quoting 1 AM 10/13/24 General Liability, Excess Liability Renewal Bynum & Assoc…" at bounding box center [560, 279] width 1121 height 559
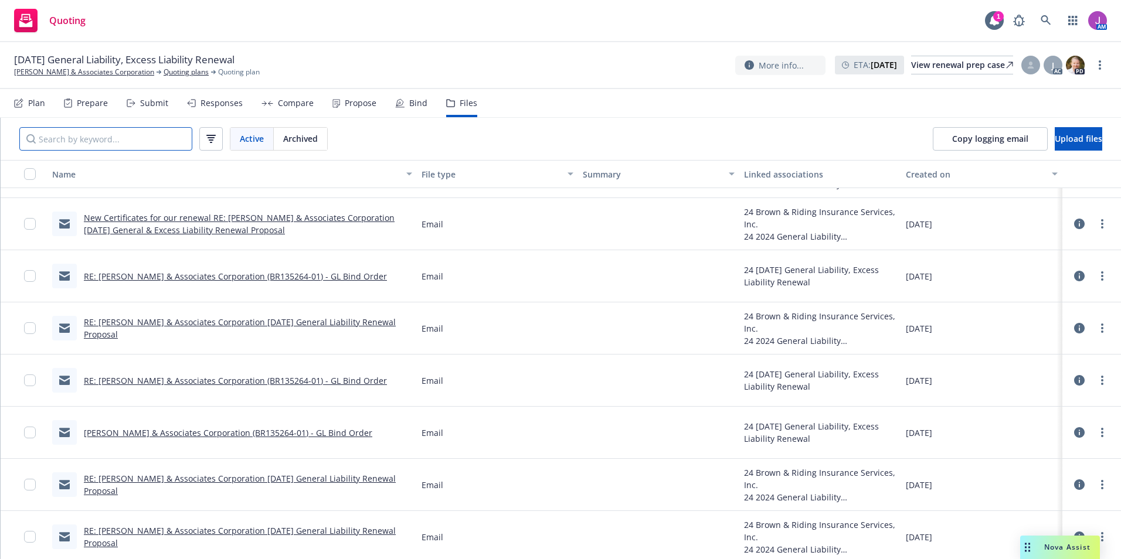
scroll to position [0, 0]
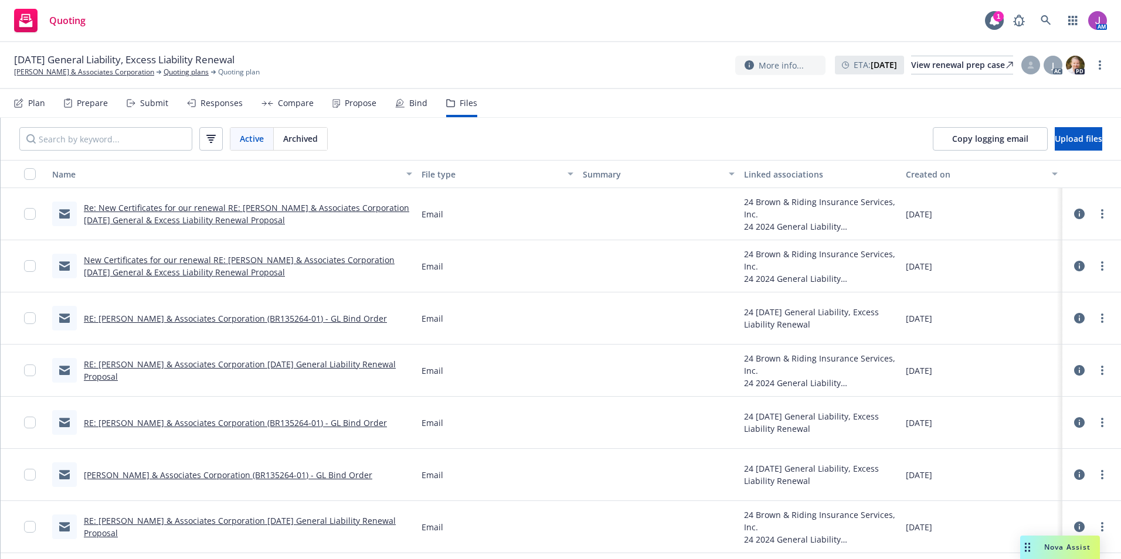
click at [259, 322] on link "RE: Bynum & Associates Corporation (BR135264-01) - GL Bind Order" at bounding box center [235, 318] width 303 height 11
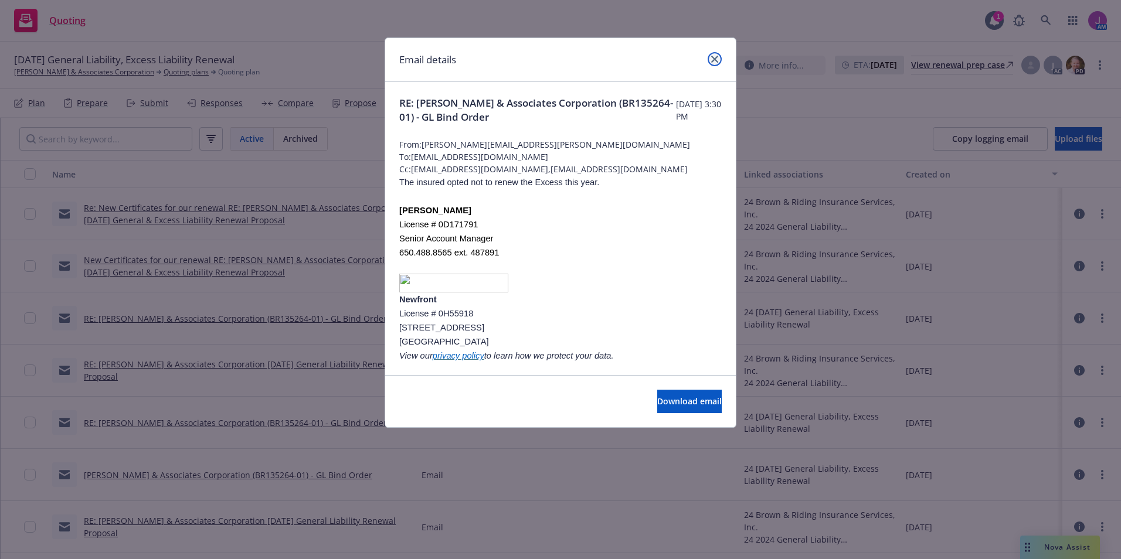
click at [714, 56] on icon "close" at bounding box center [714, 59] width 7 height 7
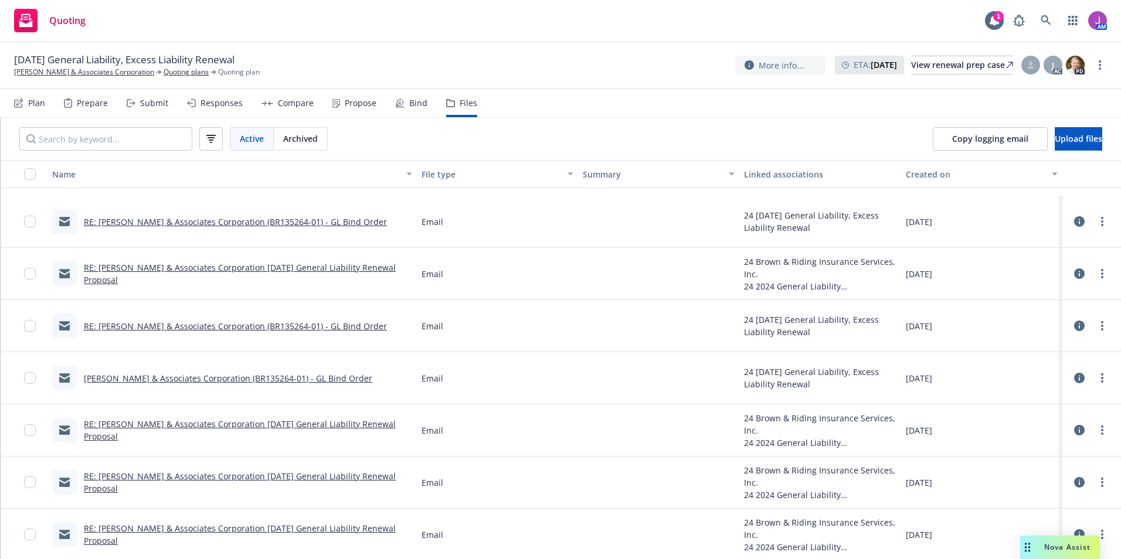
scroll to position [235, 0]
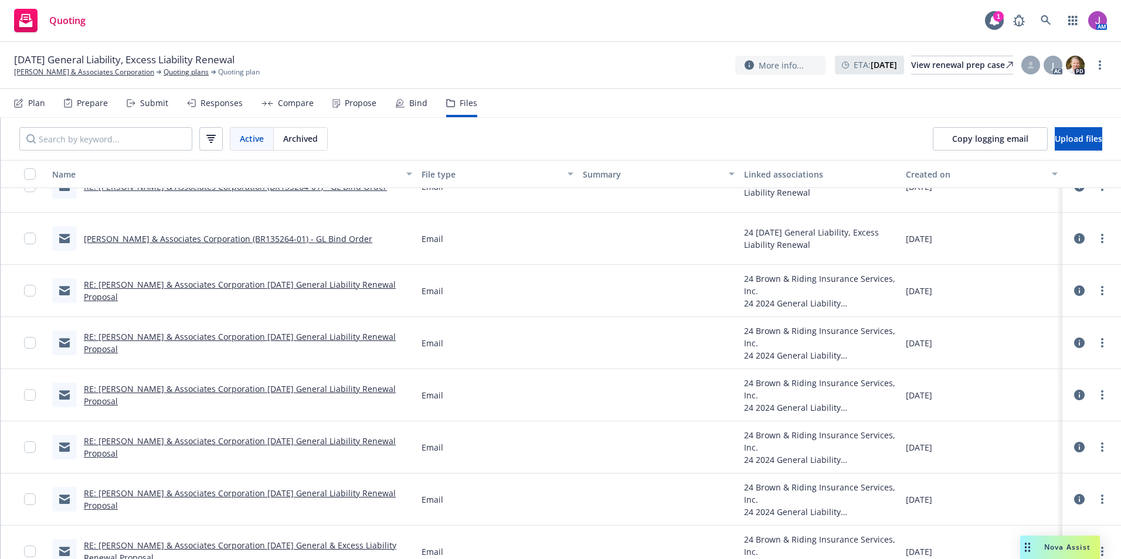
click at [300, 344] on link "RE: Bynum & Associates Corporation 10/13/23 General Liability Renewal Proposal" at bounding box center [240, 342] width 312 height 23
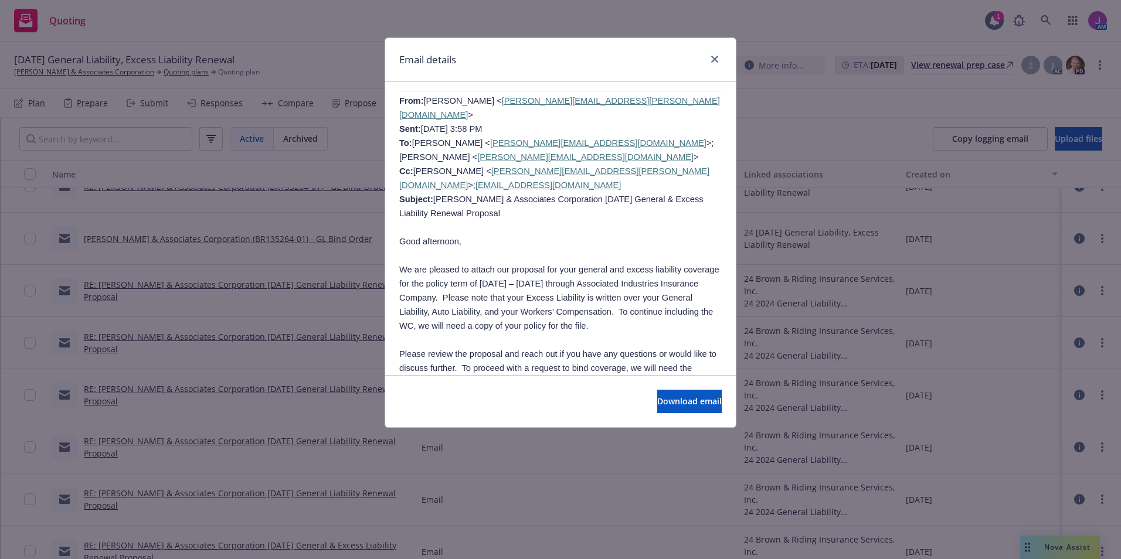
scroll to position [2345, 0]
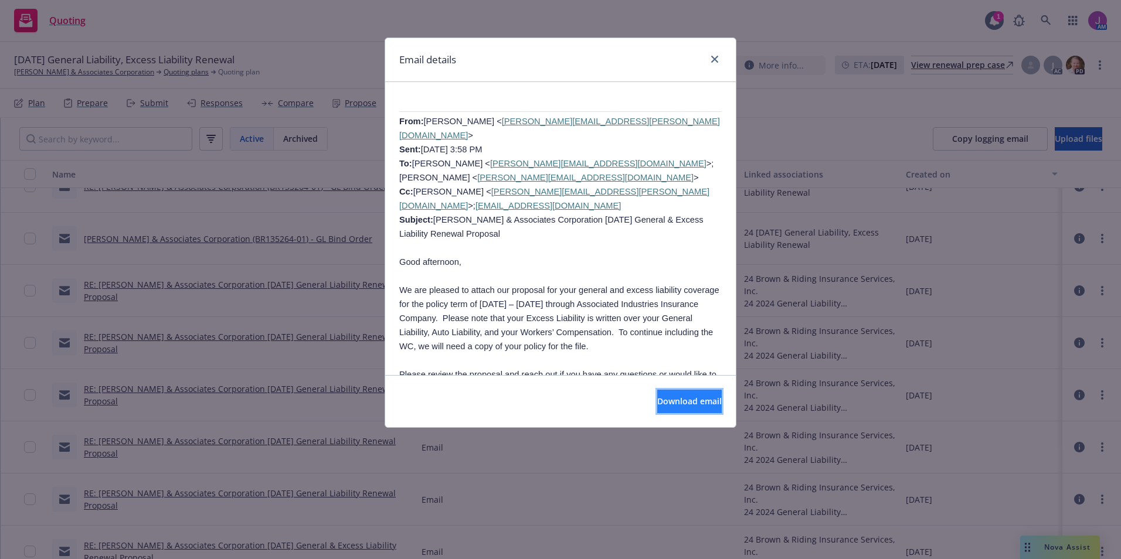
click at [660, 407] on span "Download email" at bounding box center [689, 401] width 64 height 11
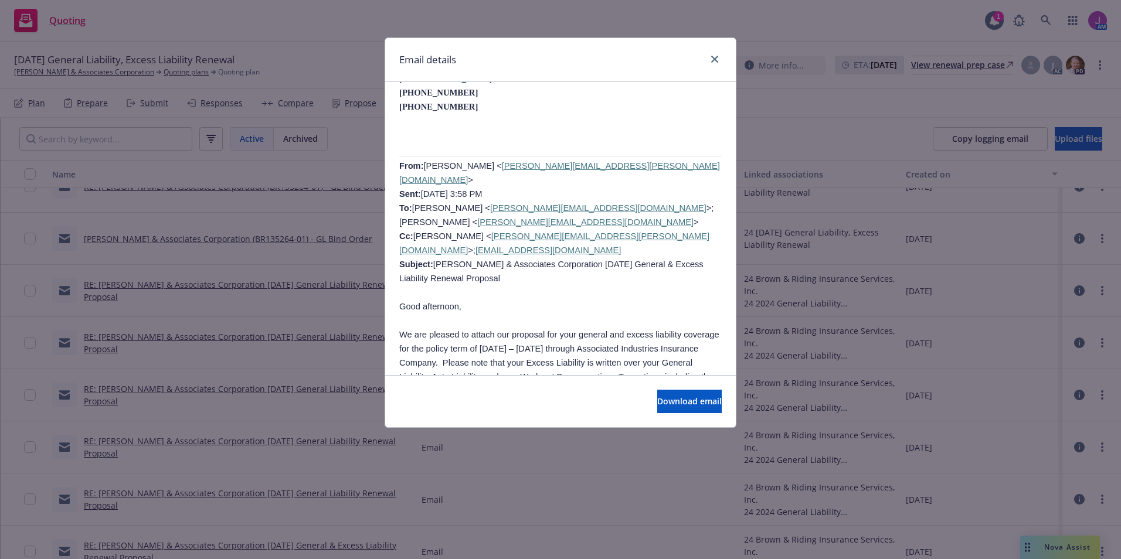
scroll to position [2228, 0]
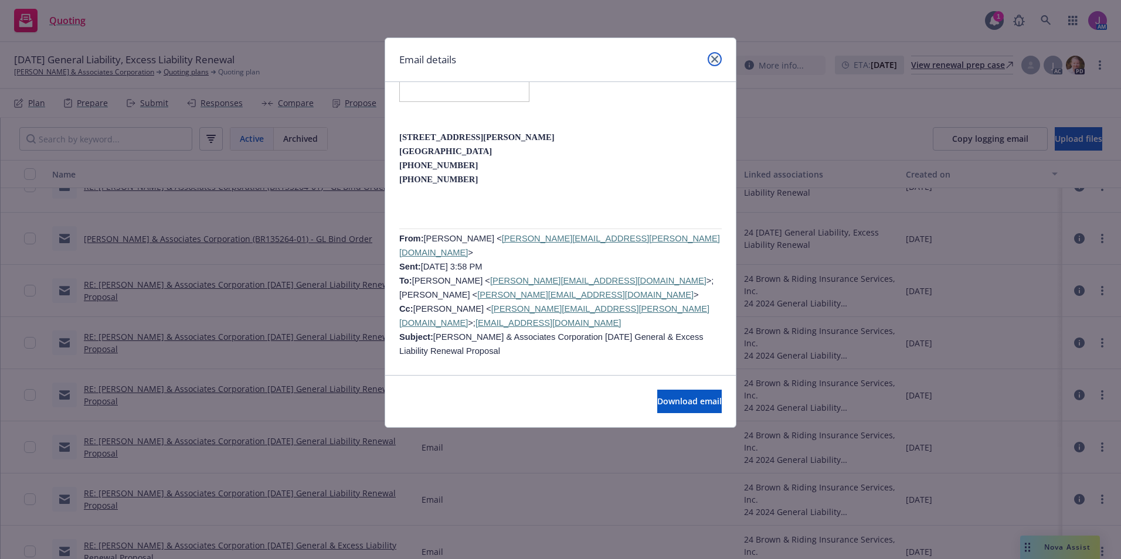
click at [712, 59] on icon "close" at bounding box center [714, 59] width 7 height 7
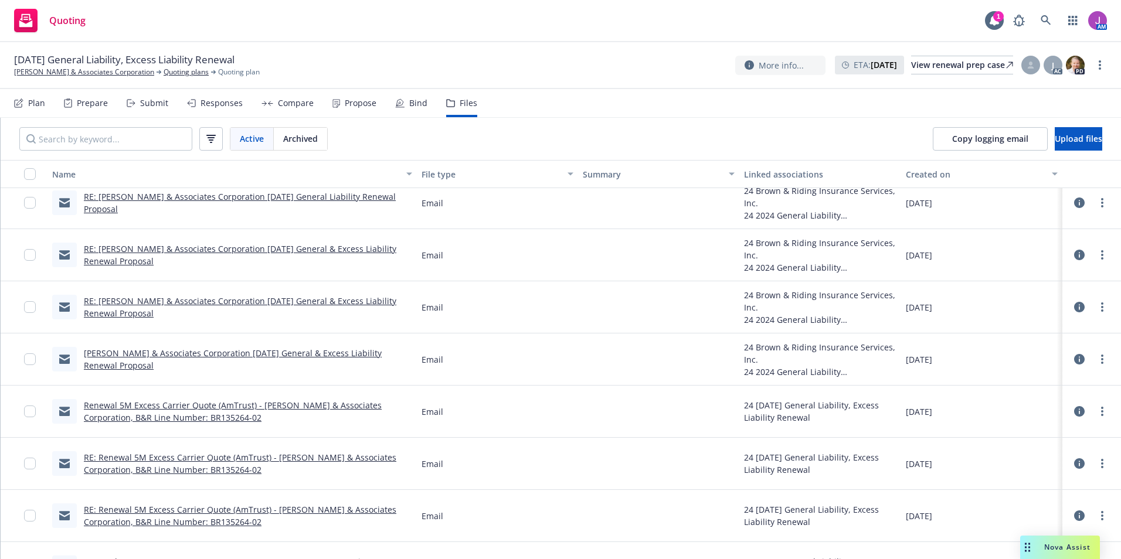
scroll to position [762, 0]
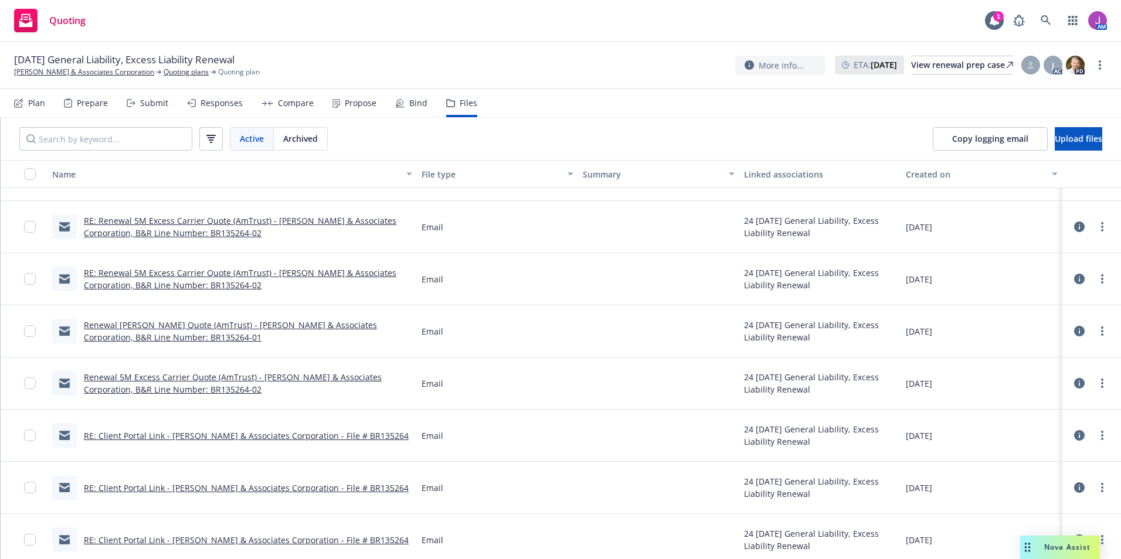
click at [206, 327] on link "Renewal GL Carrier Quote (AmTrust) - Bynum & Associates Corporation, B&R Line N…" at bounding box center [230, 331] width 293 height 23
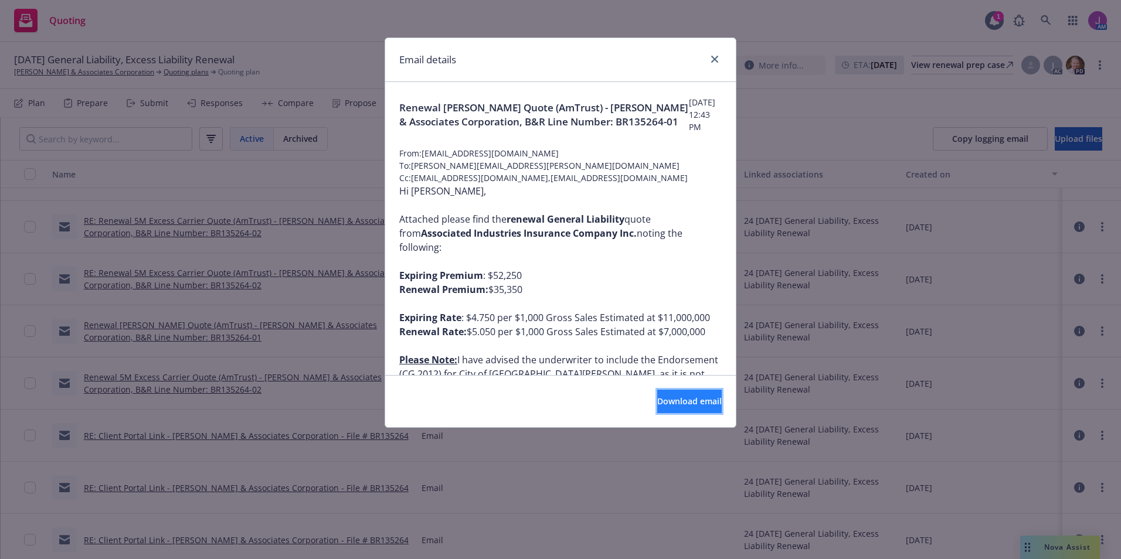
click at [662, 398] on span "Download email" at bounding box center [689, 401] width 64 height 11
click at [715, 58] on icon "close" at bounding box center [714, 59] width 7 height 7
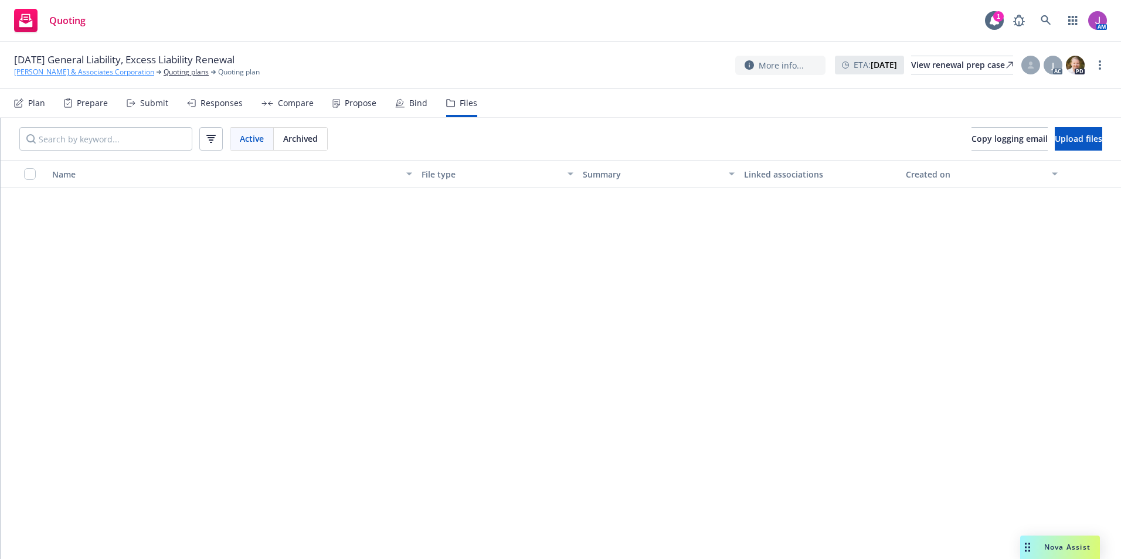
scroll to position [762, 0]
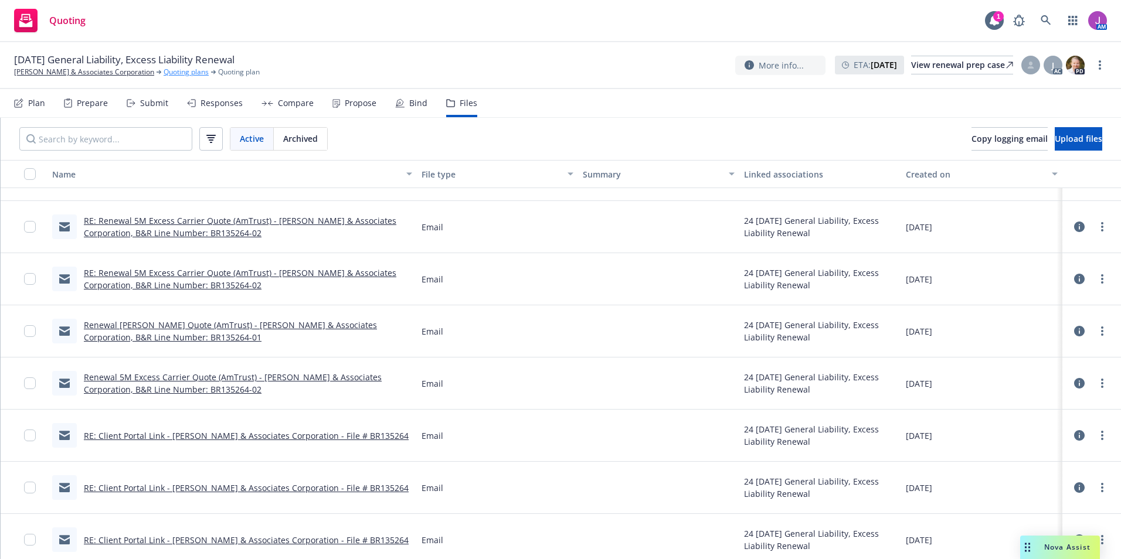
click at [164, 72] on link "Quoting plans" at bounding box center [186, 72] width 45 height 11
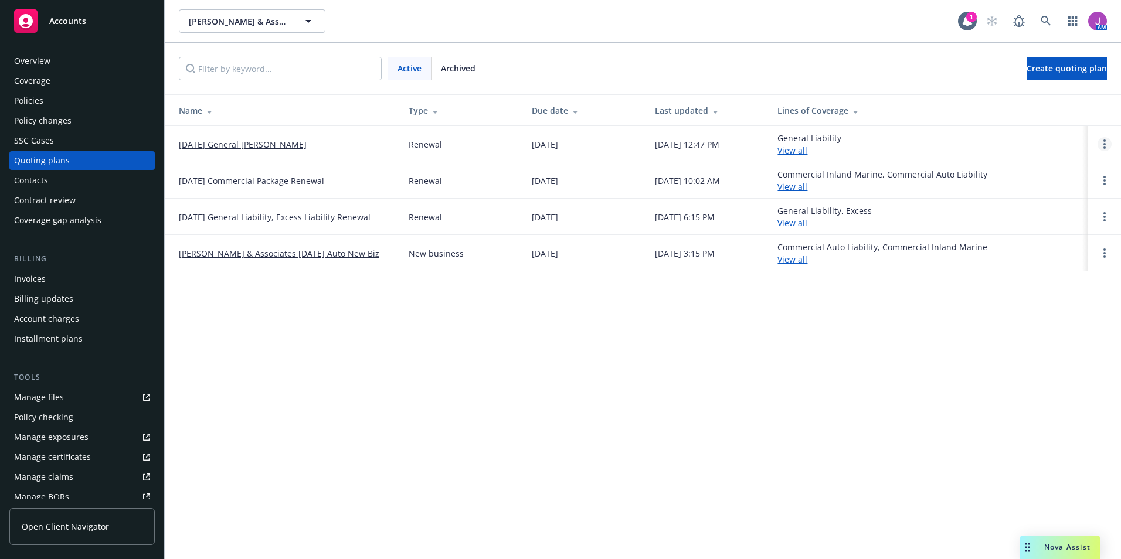
click at [1099, 147] on link "Open options" at bounding box center [1105, 144] width 14 height 14
click at [1022, 70] on link "Copy logging email" at bounding box center [1044, 64] width 103 height 23
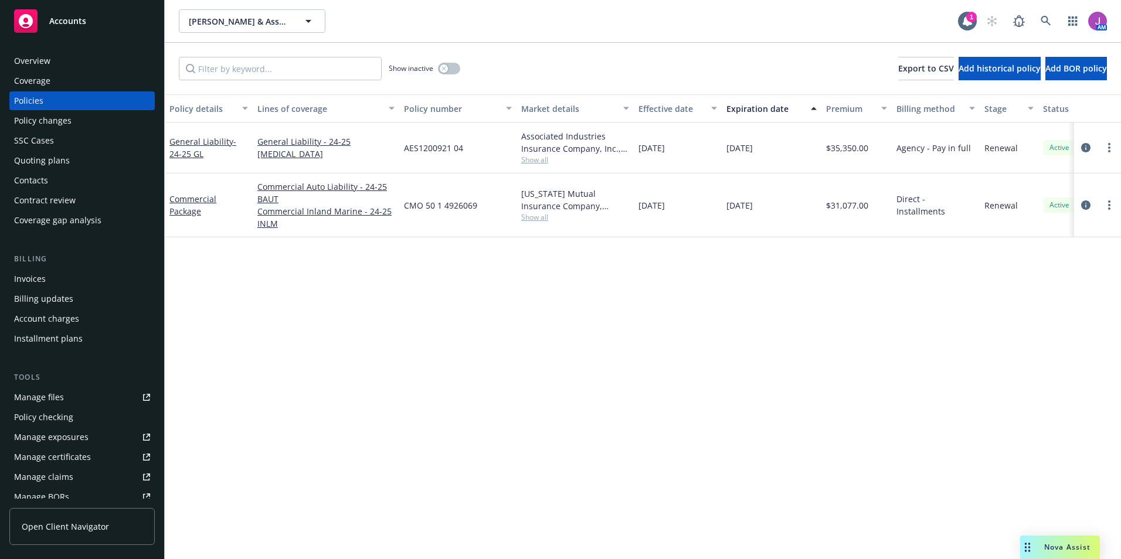
click at [232, 21] on span "Bynum & Associates Corporation" at bounding box center [239, 21] width 101 height 12
type input "2"
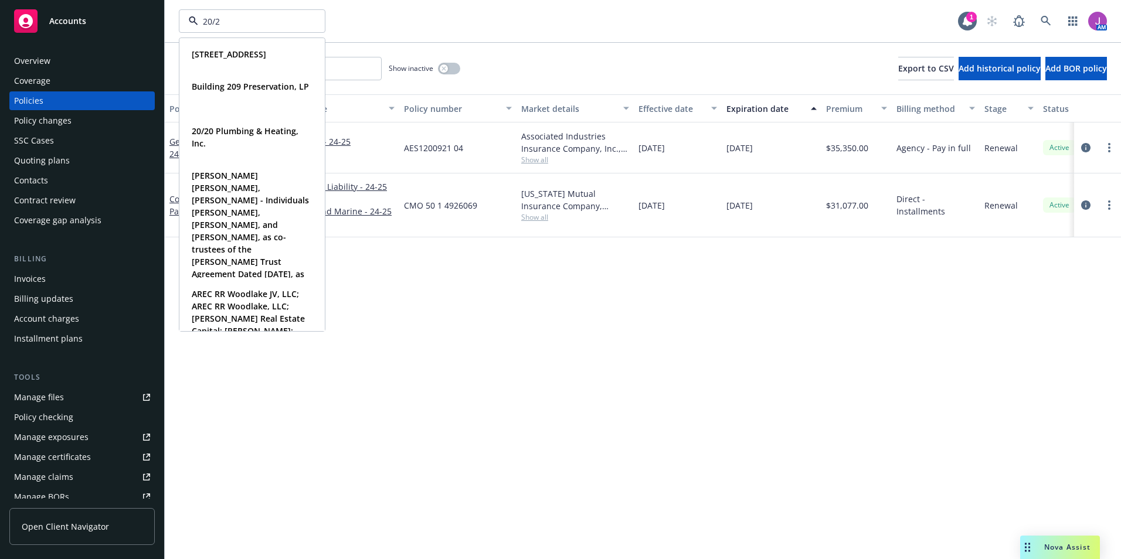
type input "20/20"
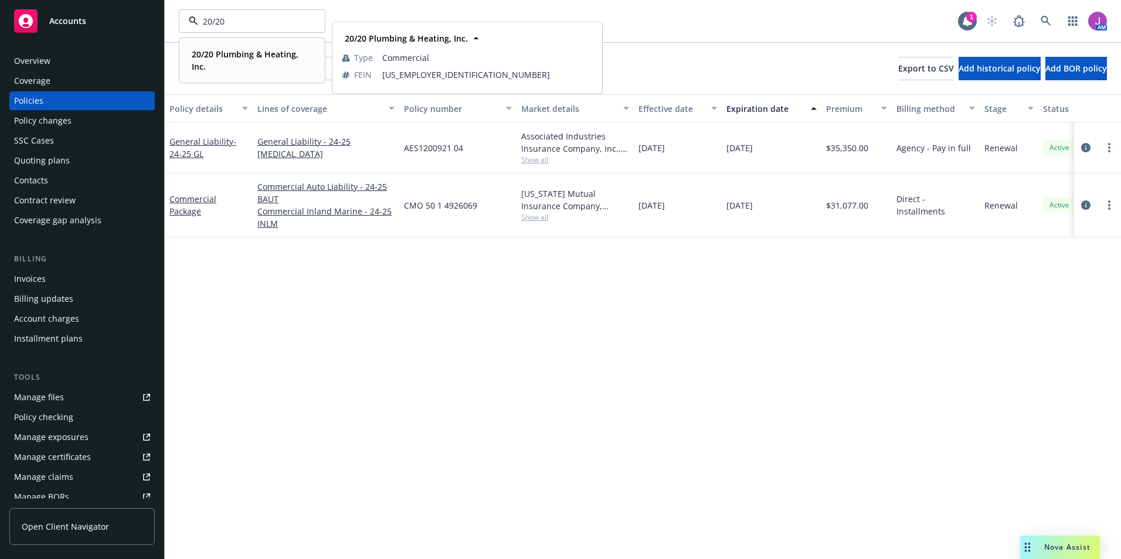
click at [235, 59] on strong "20/20 Plumbing & Heating, Inc." at bounding box center [245, 60] width 107 height 23
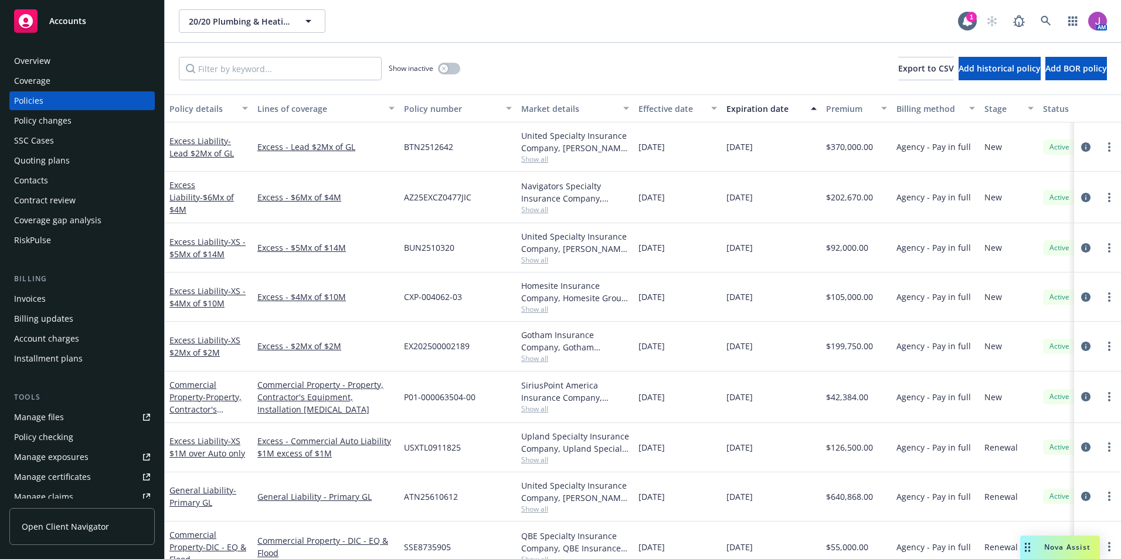
click at [47, 298] on div "Invoices" at bounding box center [82, 299] width 136 height 19
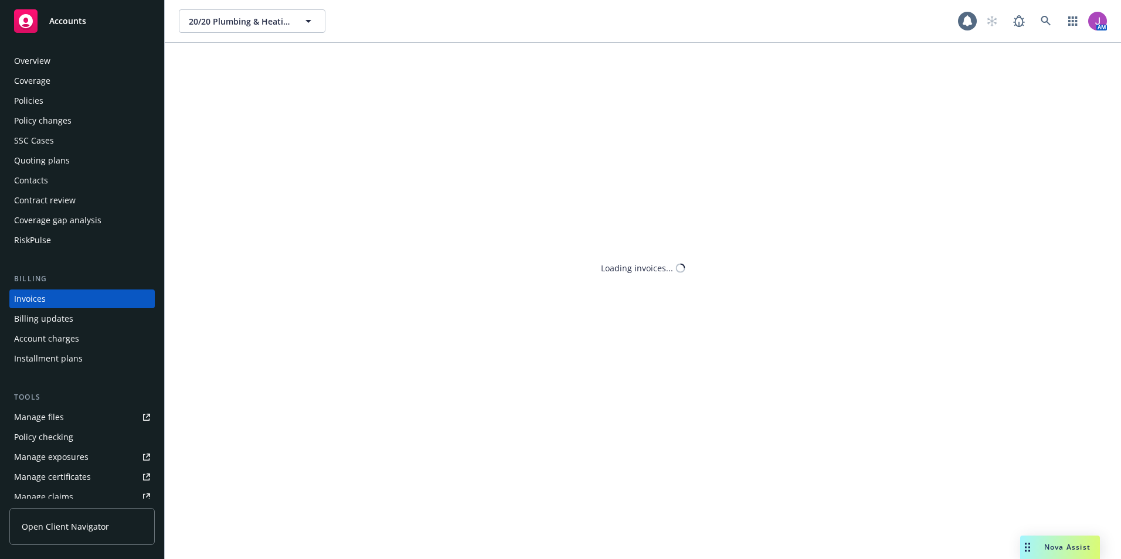
scroll to position [1, 0]
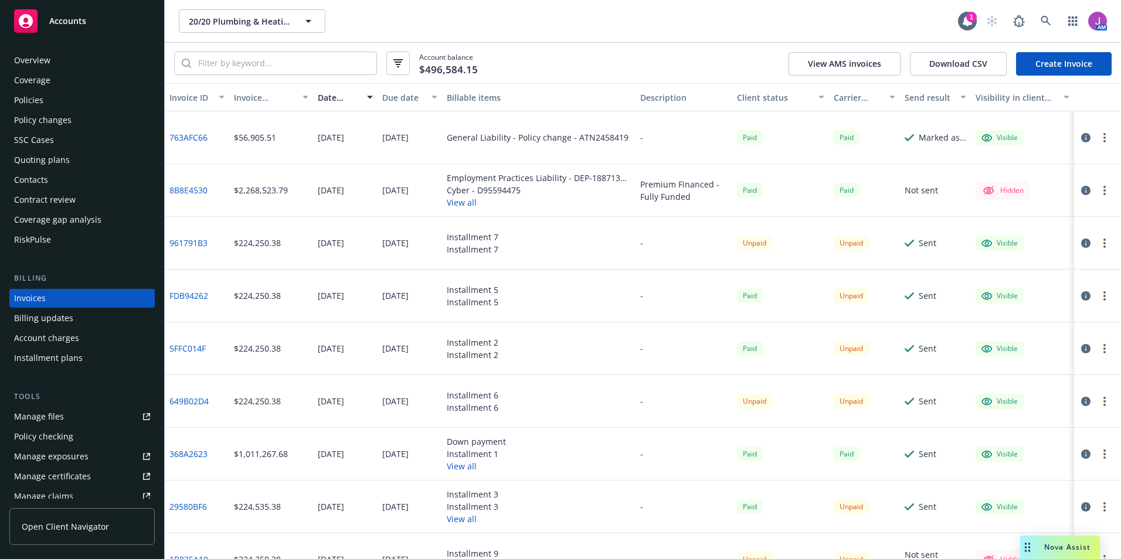
click at [402, 63] on icon "button" at bounding box center [397, 63] width 9 height 8
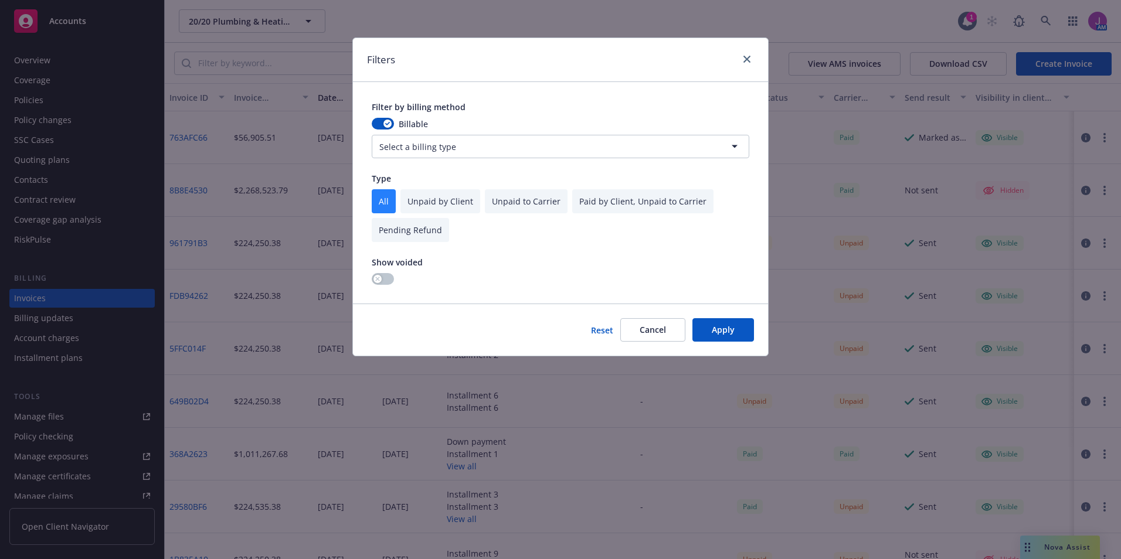
click at [619, 138] on html "Accounts Overview Coverage Policies Policy changes SSC Cases Quoting plans Cont…" at bounding box center [560, 279] width 1121 height 559
click at [732, 335] on button "Apply" at bounding box center [723, 329] width 62 height 23
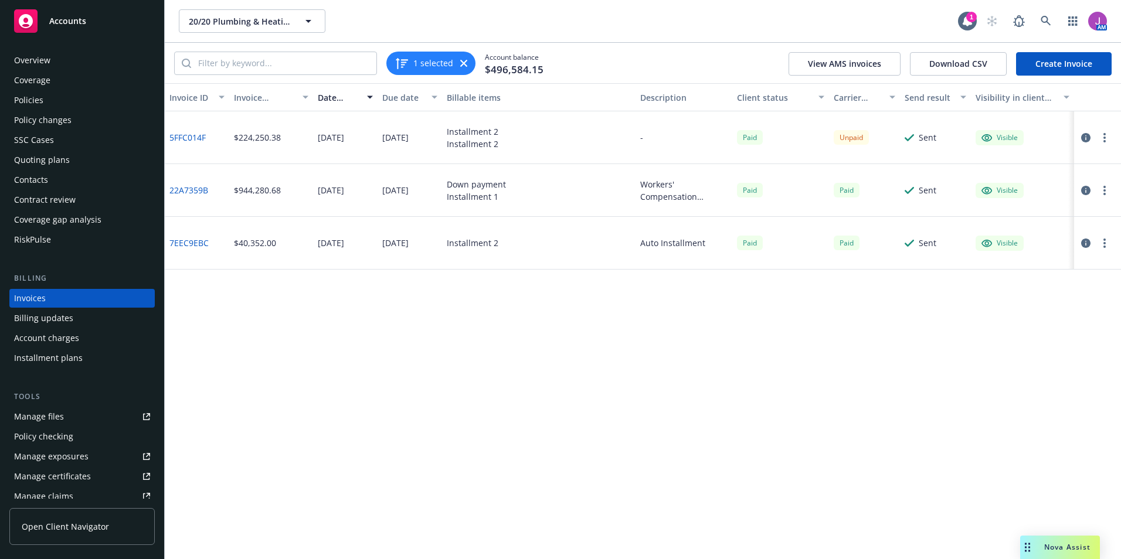
click at [466, 60] on icon "button" at bounding box center [463, 63] width 7 height 7
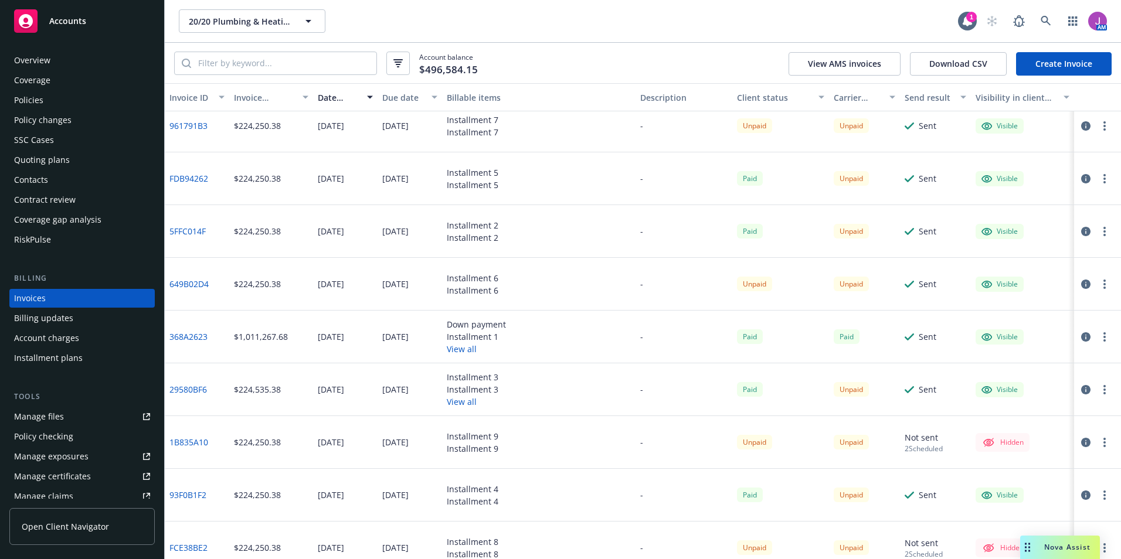
scroll to position [0, 0]
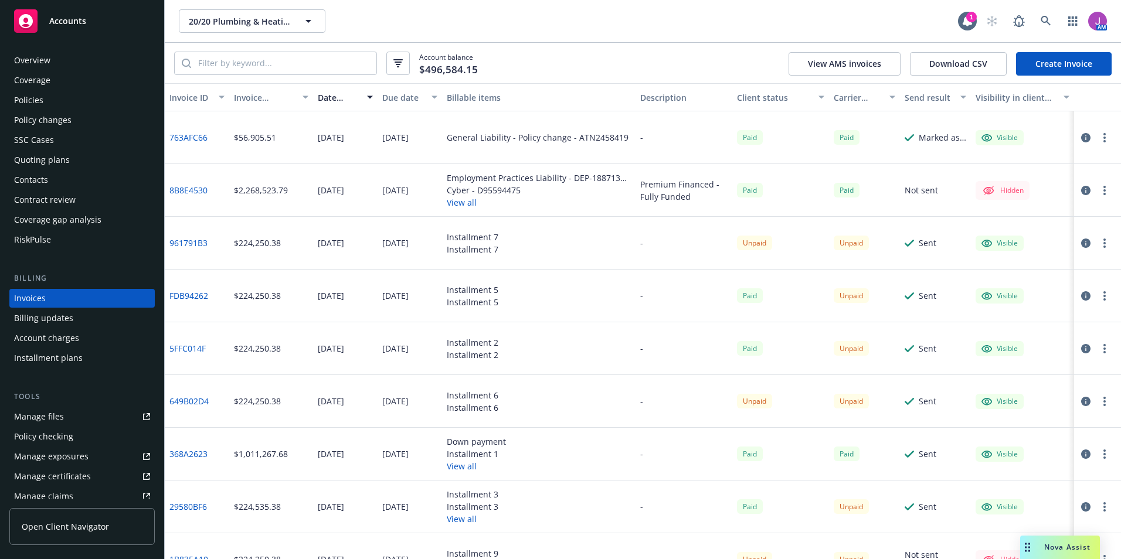
click at [192, 405] on link "649B02D4" at bounding box center [188, 401] width 39 height 12
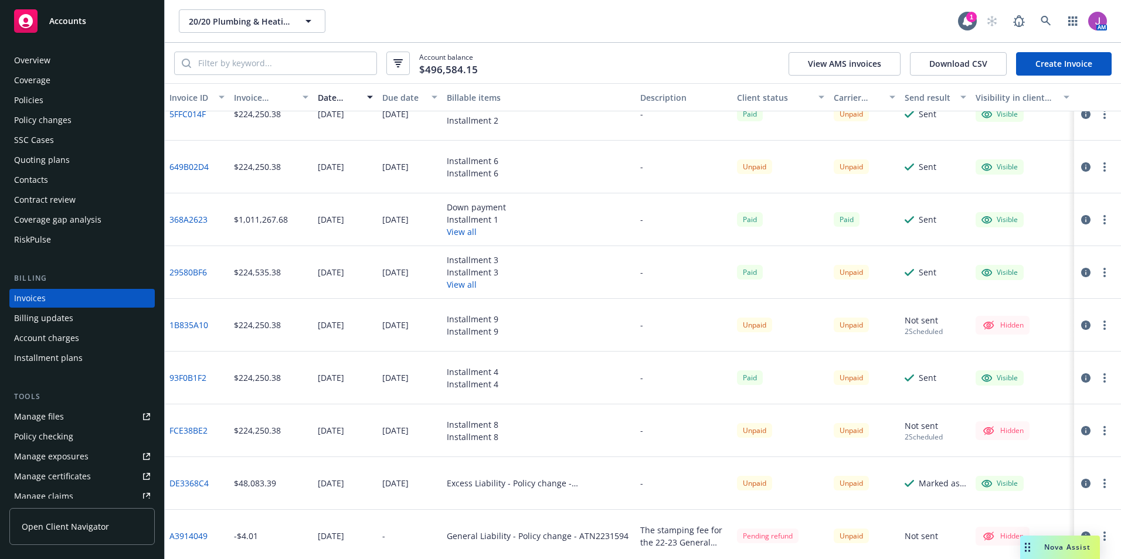
scroll to position [117, 0]
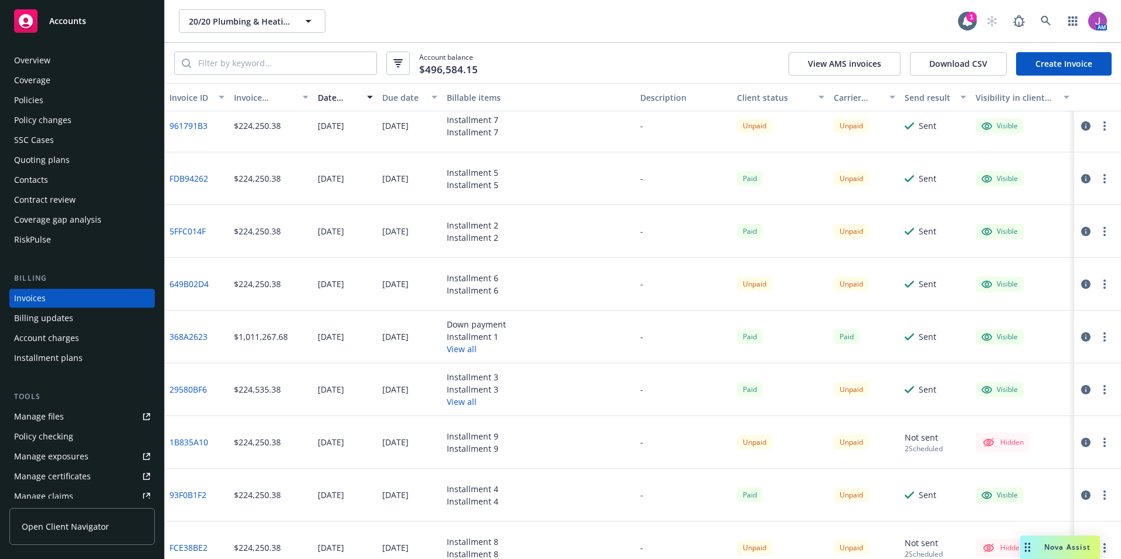
click at [1081, 287] on icon "button" at bounding box center [1085, 284] width 9 height 9
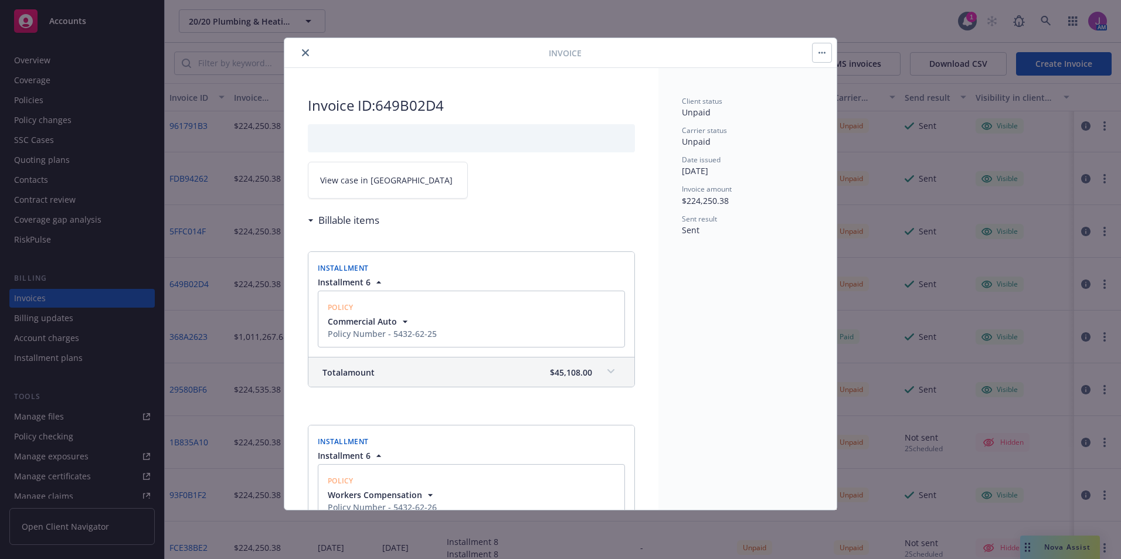
click at [364, 185] on span "View case in SSC" at bounding box center [386, 180] width 133 height 12
click at [817, 55] on button "button" at bounding box center [822, 52] width 19 height 19
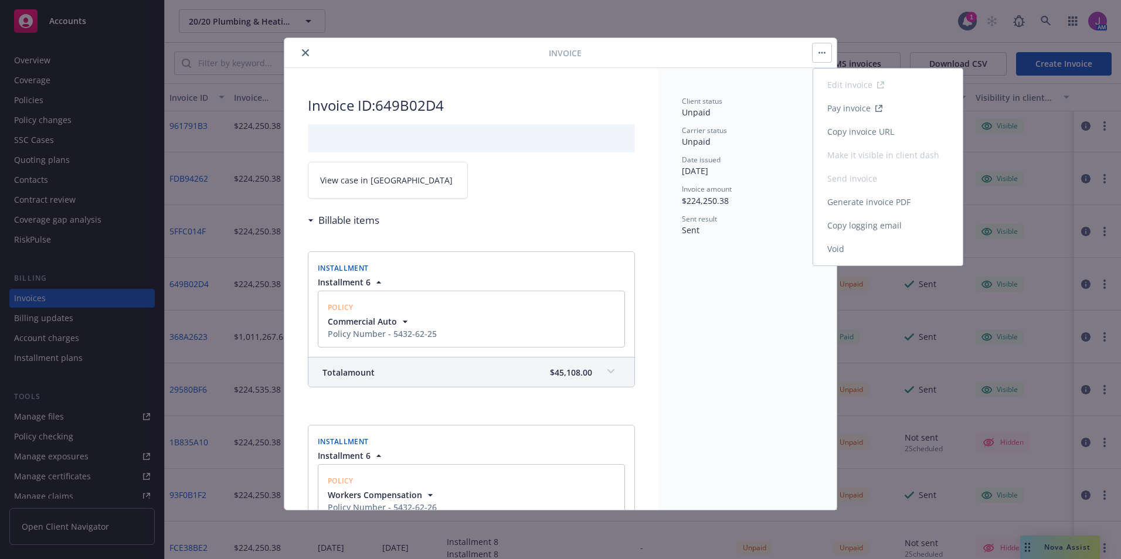
click at [867, 226] on link "Copy logging email" at bounding box center [888, 225] width 150 height 23
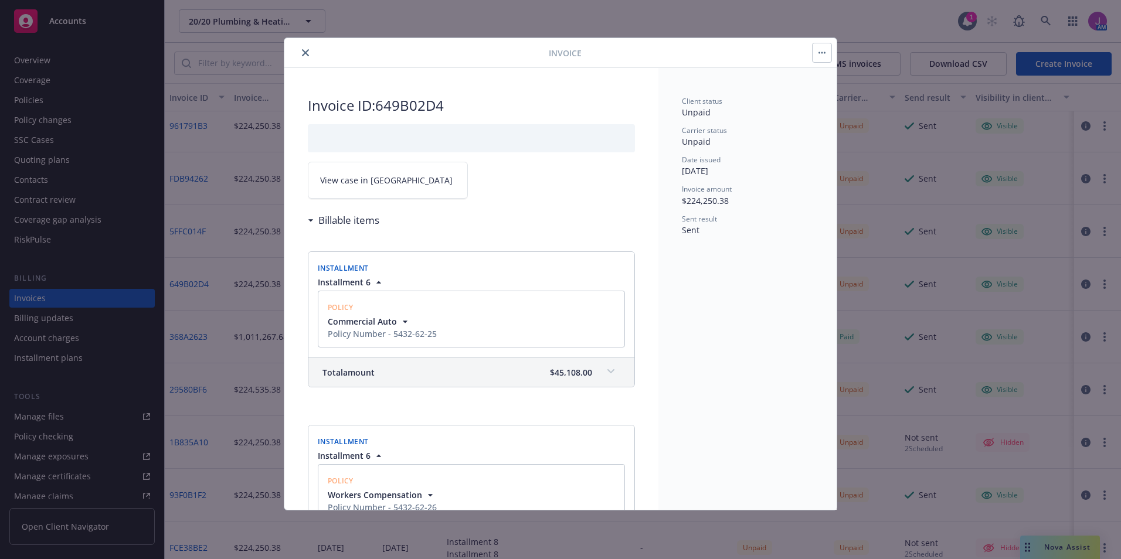
click at [304, 51] on icon "close" at bounding box center [305, 52] width 7 height 7
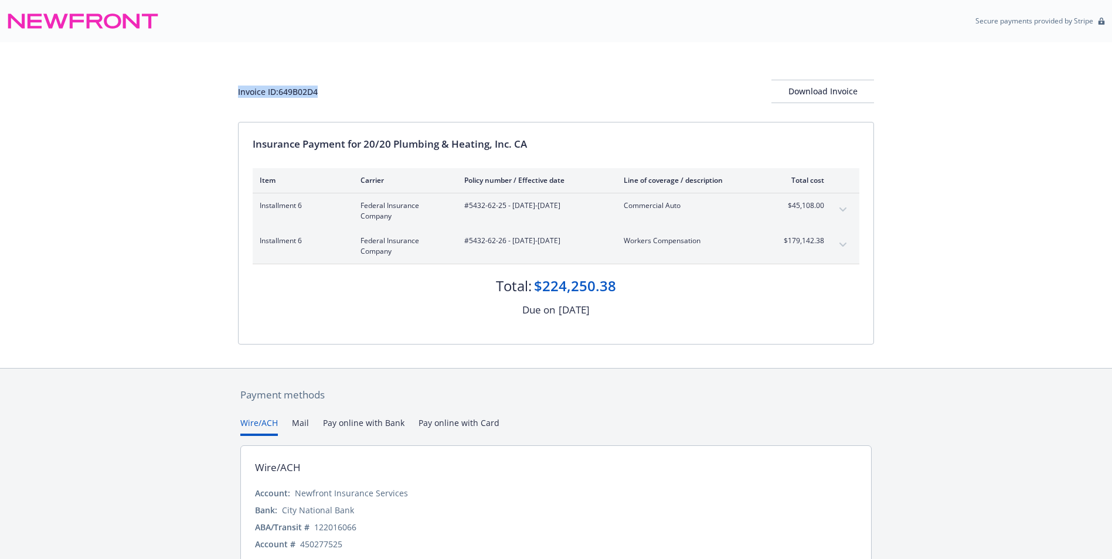
drag, startPoint x: 237, startPoint y: 89, endPoint x: 319, endPoint y: 93, distance: 81.6
click at [319, 93] on div "Invoice ID: 649B02D4 Download Invoice Insurance Payment for 20/20 Plumbing & He…" at bounding box center [556, 205] width 1112 height 326
copy div "Invoice ID: 649B02D4"
click at [823, 96] on div "Download Invoice" at bounding box center [823, 91] width 103 height 22
drag, startPoint x: 466, startPoint y: 204, endPoint x: 504, endPoint y: 209, distance: 39.0
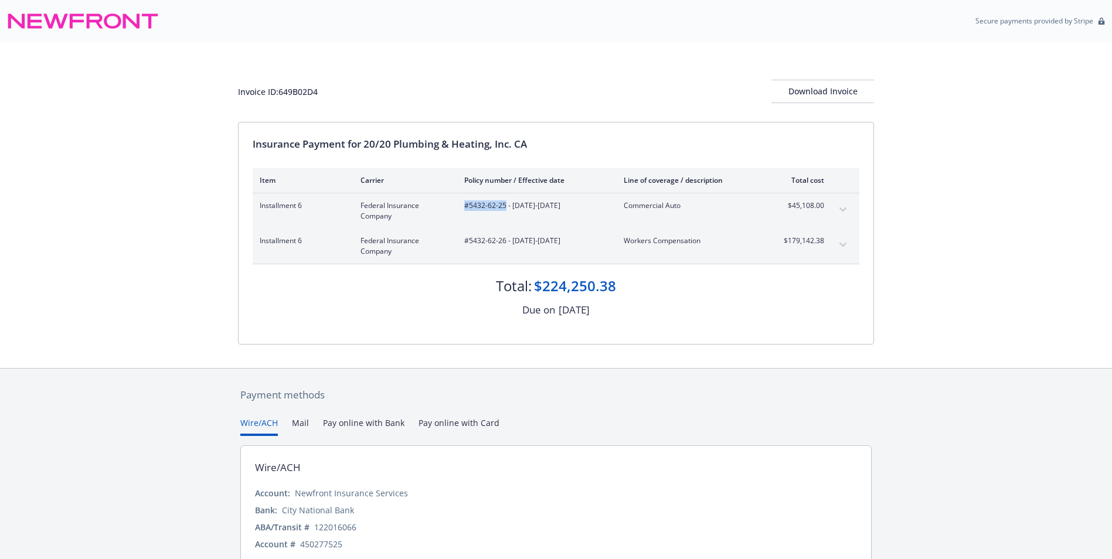
click at [504, 209] on span "#5432-62-25 - [DATE]-[DATE]" at bounding box center [534, 206] width 141 height 11
copy span "#5432-62-25"
drag, startPoint x: 470, startPoint y: 243, endPoint x: 504, endPoint y: 243, distance: 34.6
click at [504, 243] on span "#5432-62-26 - [DATE]-[DATE]" at bounding box center [534, 241] width 141 height 11
copy span "5432-62-26"
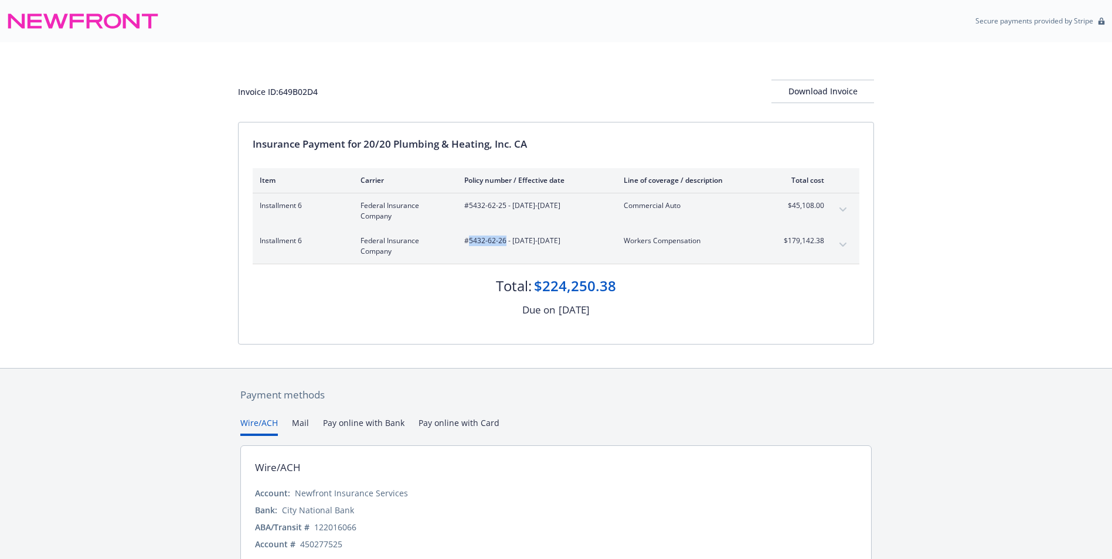
click at [851, 248] on button "expand content" at bounding box center [843, 245] width 19 height 19
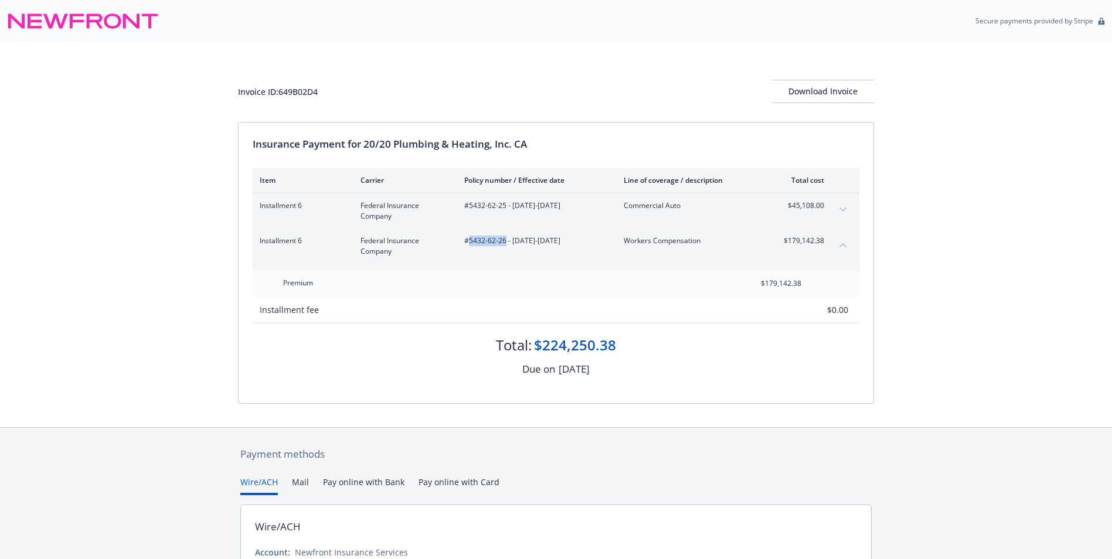
click at [842, 208] on icon "expand content" at bounding box center [843, 210] width 7 height 5
